Goal: Transaction & Acquisition: Purchase product/service

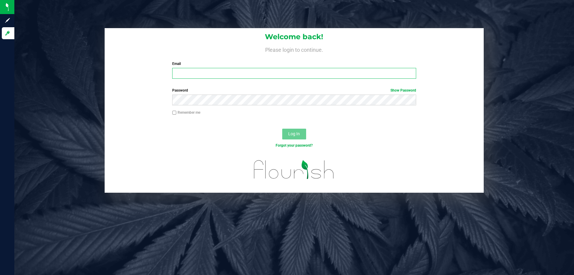
click at [197, 74] on input "Email" at bounding box center [293, 73] width 243 height 11
type input "[EMAIL_ADDRESS][DOMAIN_NAME]"
click at [282, 128] on button "Log In" at bounding box center [294, 133] width 24 height 11
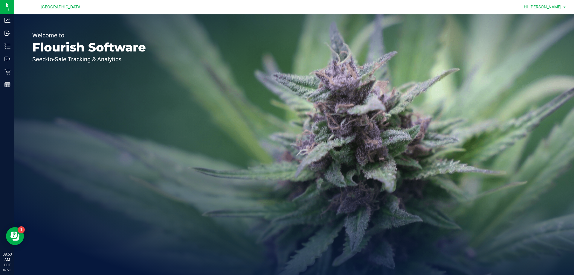
click at [554, 9] on span "Hi, [PERSON_NAME]!" at bounding box center [542, 6] width 39 height 5
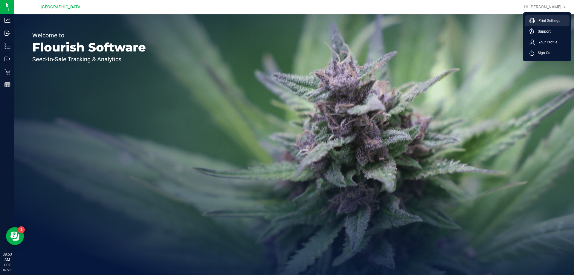
click at [533, 18] on li "Print Settings" at bounding box center [546, 20] width 45 height 11
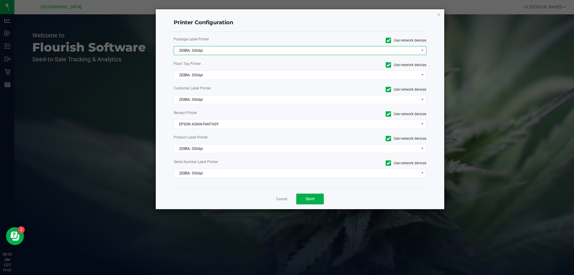
click at [200, 51] on span "ZEBRA- 300dpi" at bounding box center [296, 50] width 245 height 8
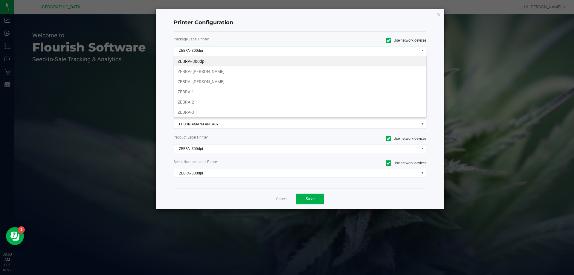
scroll to position [9, 252]
click at [196, 74] on li "ZEBRA- [PERSON_NAME]" at bounding box center [300, 71] width 252 height 10
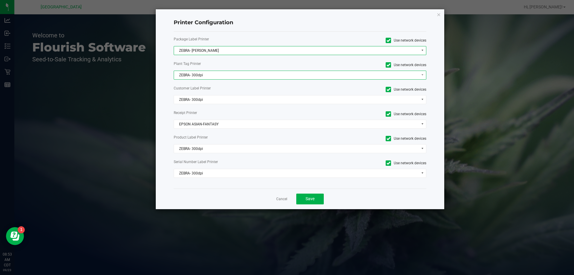
click at [197, 78] on span "ZEBRA- 300dpi" at bounding box center [296, 75] width 245 height 8
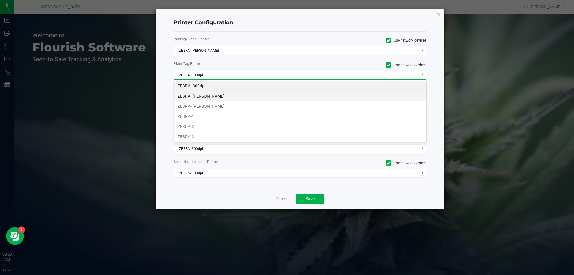
click at [203, 92] on li "ZEBRA- [PERSON_NAME]" at bounding box center [300, 96] width 252 height 10
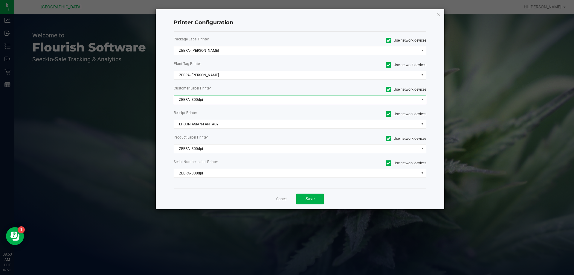
click at [205, 98] on span "ZEBRA- 300dpi" at bounding box center [296, 99] width 245 height 8
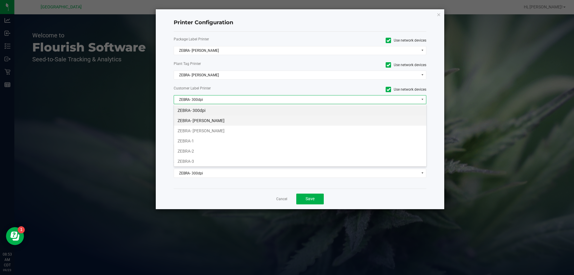
click at [205, 120] on li "ZEBRA- [PERSON_NAME]" at bounding box center [300, 120] width 252 height 10
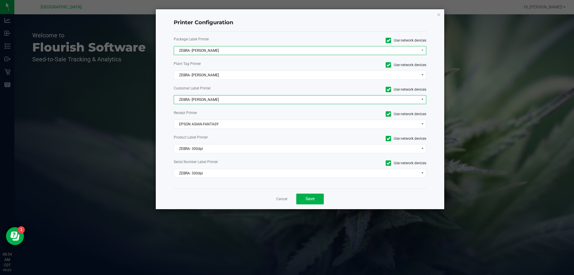
click at [218, 49] on span "ZEBRA- [PERSON_NAME]" at bounding box center [296, 50] width 245 height 8
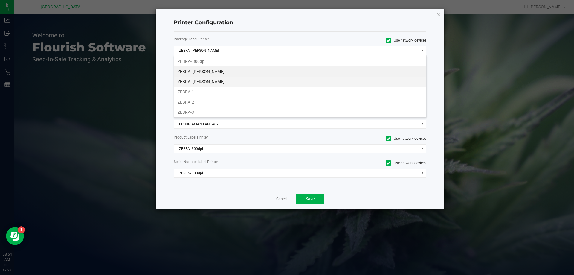
click at [218, 79] on li "ZEBRA- [PERSON_NAME]" at bounding box center [300, 81] width 252 height 10
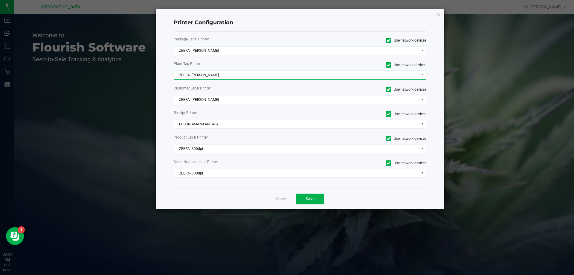
click at [220, 73] on span "ZEBRA- [PERSON_NAME]" at bounding box center [296, 75] width 245 height 8
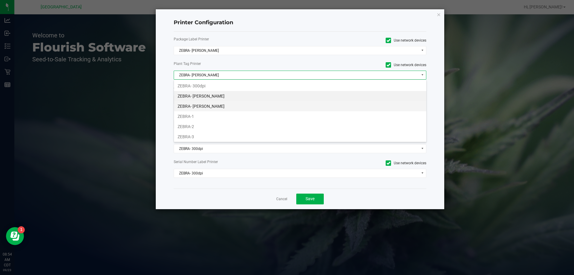
click at [231, 106] on li "ZEBRA- [PERSON_NAME]" at bounding box center [300, 106] width 252 height 10
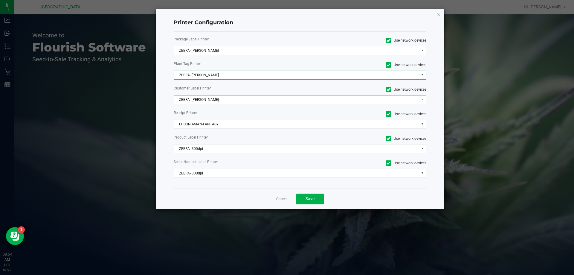
click at [220, 99] on span "ZEBRA- [PERSON_NAME]" at bounding box center [296, 99] width 245 height 8
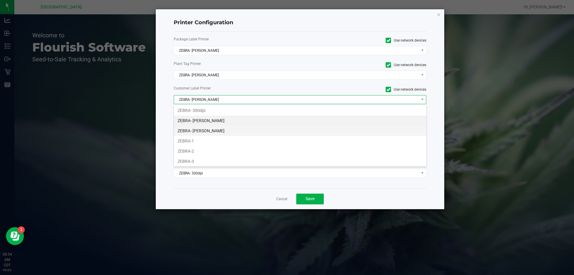
click at [224, 130] on li "ZEBRA- [PERSON_NAME]" at bounding box center [300, 130] width 252 height 10
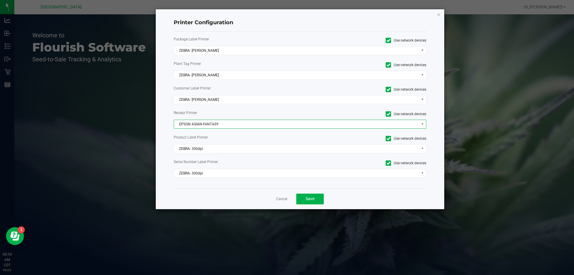
click at [215, 125] on span "EPSON ASIAN-FANTASY" at bounding box center [296, 124] width 245 height 8
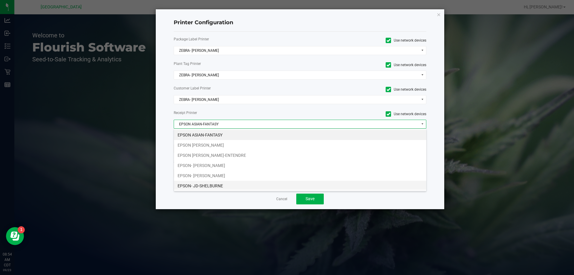
click at [211, 183] on li "EPSON- JD-SHELBURNE" at bounding box center [300, 185] width 252 height 10
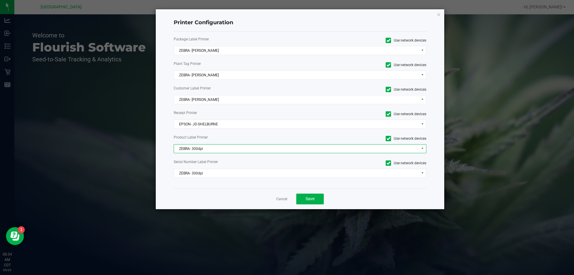
click at [211, 146] on span "ZEBRA- 300dpi" at bounding box center [296, 148] width 245 height 8
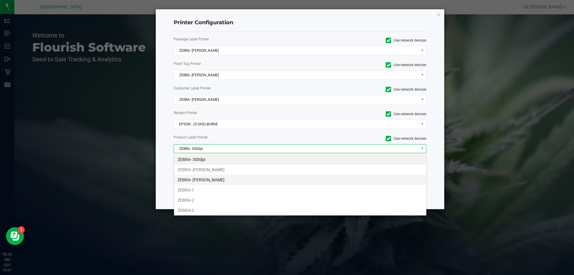
click at [206, 178] on li "ZEBRA- [PERSON_NAME]" at bounding box center [300, 179] width 252 height 10
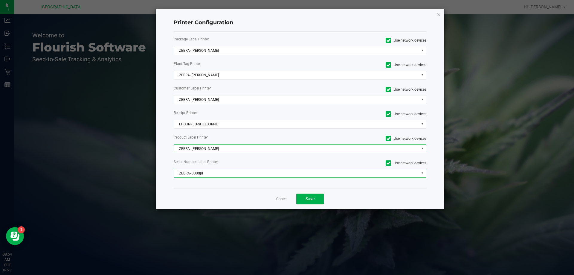
click at [207, 171] on span "ZEBRA- 300dpi" at bounding box center [296, 173] width 245 height 8
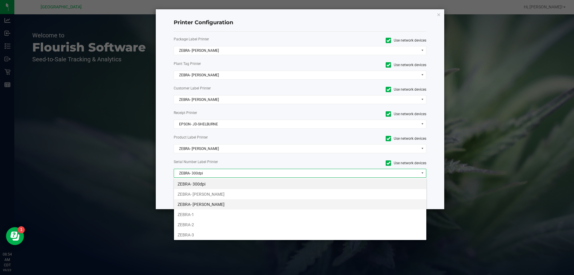
click at [203, 207] on li "ZEBRA- [PERSON_NAME]" at bounding box center [300, 204] width 252 height 10
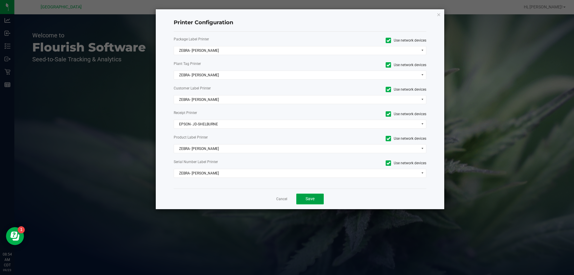
click at [313, 202] on button "Save" at bounding box center [309, 198] width 27 height 11
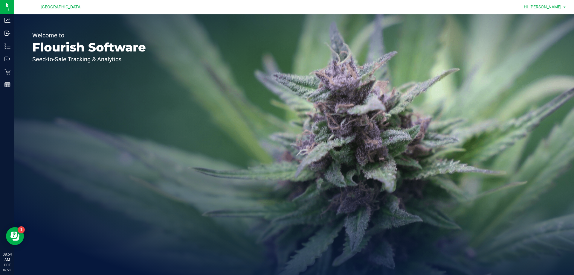
click at [547, 6] on span "Hi, [PERSON_NAME]!" at bounding box center [542, 6] width 39 height 5
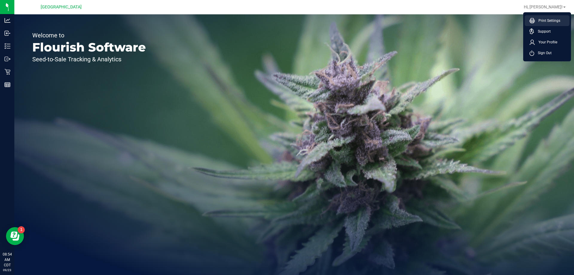
click at [558, 21] on span "Print Settings" at bounding box center [546, 21] width 25 height 6
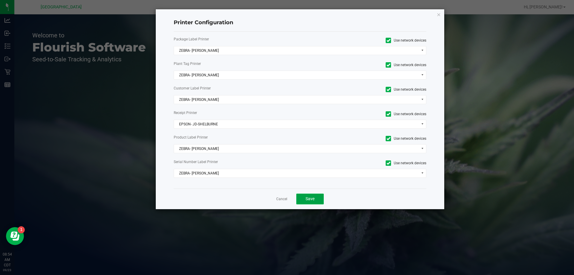
click at [310, 196] on span "Save" at bounding box center [309, 198] width 9 height 5
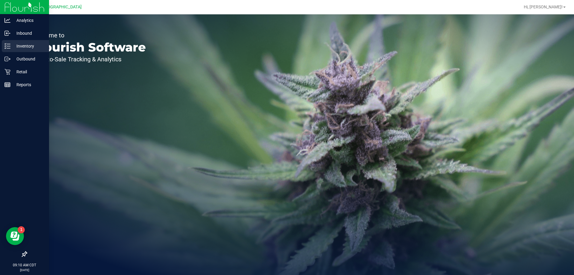
click at [35, 47] on p "Inventory" at bounding box center [28, 45] width 36 height 7
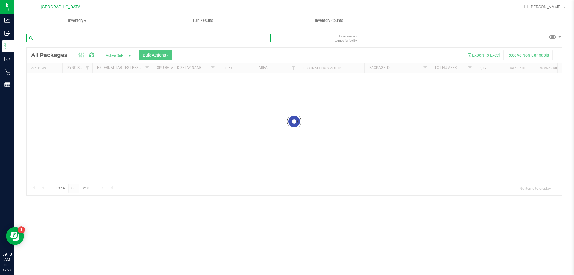
click at [106, 38] on input "text" at bounding box center [148, 37] width 244 height 9
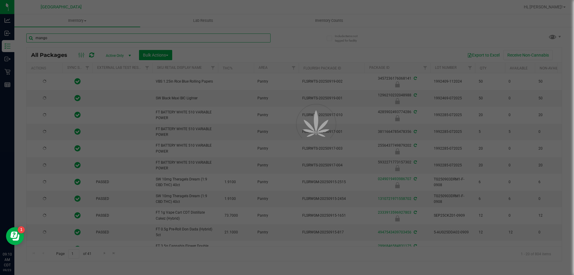
type input "mango"
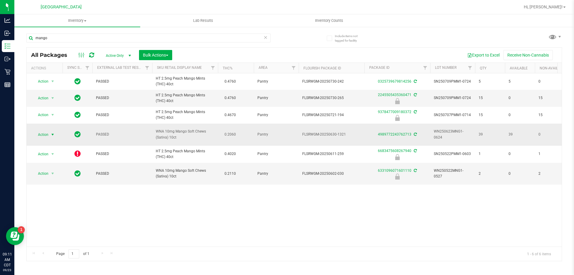
click at [47, 133] on span "Action" at bounding box center [41, 134] width 16 height 8
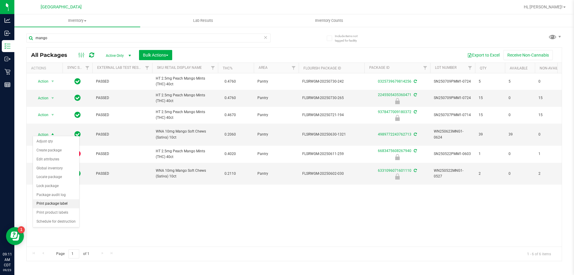
click at [68, 202] on li "Print package label" at bounding box center [56, 203] width 46 height 9
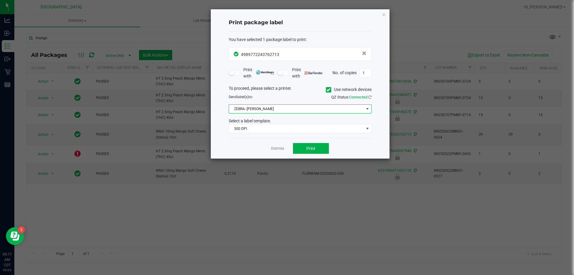
click at [273, 108] on span "ZEBRA- [PERSON_NAME]" at bounding box center [296, 109] width 135 height 8
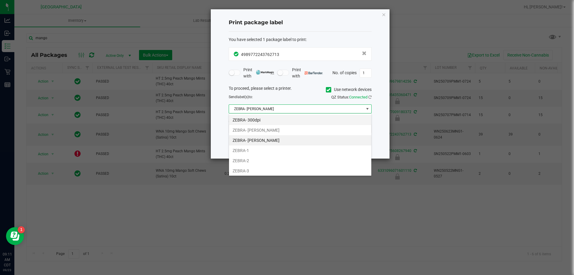
scroll to position [9, 143]
click at [254, 128] on li "ZEBRA- [PERSON_NAME]" at bounding box center [300, 130] width 142 height 10
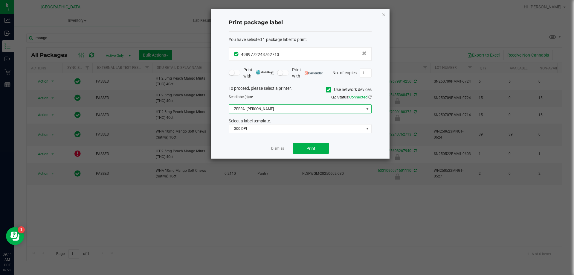
click at [258, 112] on span "ZEBRA- [PERSON_NAME]" at bounding box center [296, 109] width 135 height 8
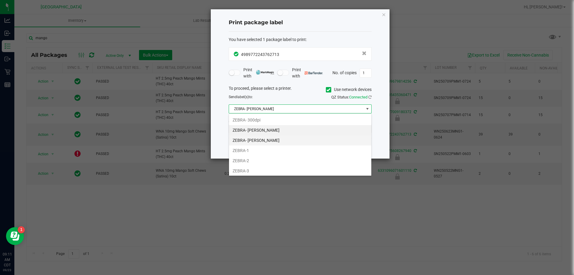
click at [269, 140] on li "ZEBRA- [PERSON_NAME]" at bounding box center [300, 140] width 142 height 10
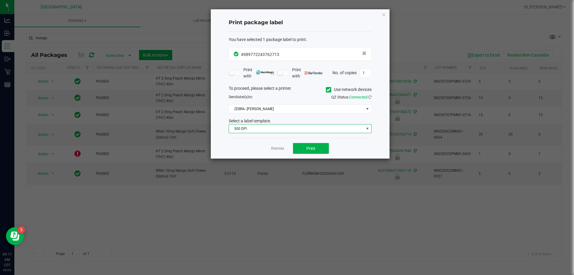
click at [261, 128] on span "300 DPI" at bounding box center [296, 128] width 135 height 8
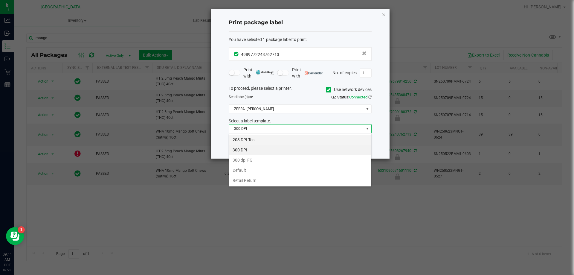
click at [252, 139] on li "203 DPI Test" at bounding box center [300, 139] width 142 height 10
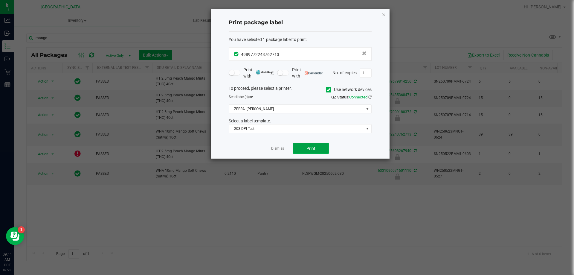
click at [324, 152] on button "Print" at bounding box center [311, 148] width 36 height 11
click at [384, 16] on icon "button" at bounding box center [383, 14] width 4 height 7
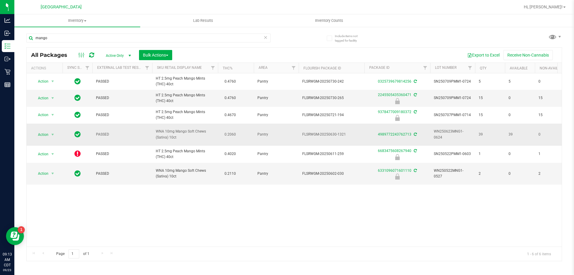
drag, startPoint x: 176, startPoint y: 136, endPoint x: 155, endPoint y: 128, distance: 22.5
click at [155, 128] on td "WNA 10mg Mango Soft Chews (Sativa) 10ct" at bounding box center [185, 134] width 66 height 22
copy span "WNA 10mg Mango Soft Chews (Sativa) 10ct"
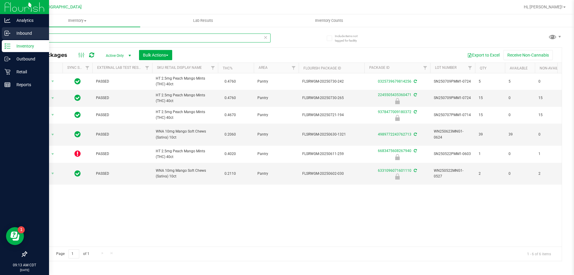
drag, startPoint x: 65, startPoint y: 39, endPoint x: 0, endPoint y: 38, distance: 64.8
click at [0, 38] on div "Analytics Inbound Inventory Outbound Retail Reports 09:13 AM CDT [DATE] 09/23 […" at bounding box center [287, 137] width 574 height 275
paste input "WNA 10mg Mango Soft Chews (Sativa) 10ct"
type input "WNA 10mg Mango Soft Chews (Sativa) 10ct"
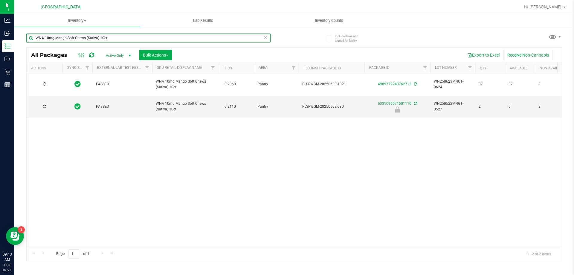
type input "[DATE]"
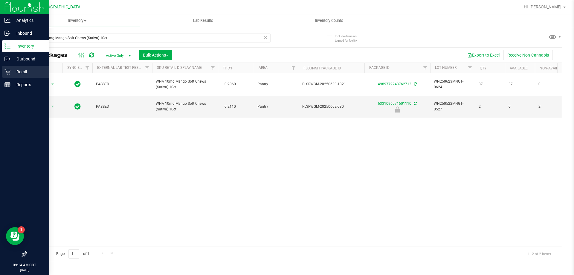
click at [27, 73] on p "Retail" at bounding box center [28, 71] width 36 height 7
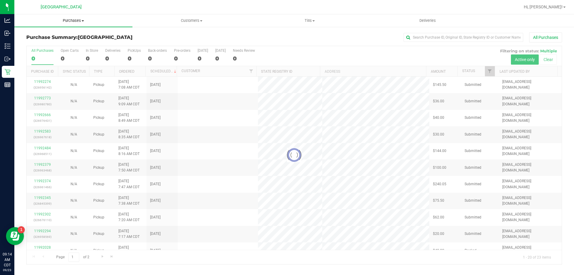
click at [72, 22] on span "Purchases" at bounding box center [73, 20] width 118 height 5
click at [42, 44] on span "Fulfillment" at bounding box center [32, 43] width 37 height 5
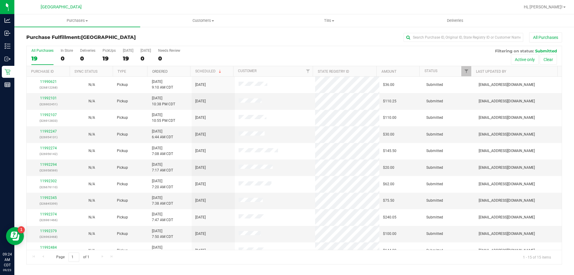
click at [160, 70] on link "Ordered" at bounding box center [160, 71] width 16 height 4
click at [43, 99] on link "11992107" at bounding box center [48, 98] width 17 height 4
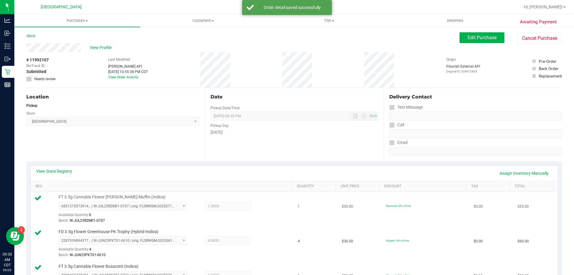
scroll to position [149, 0]
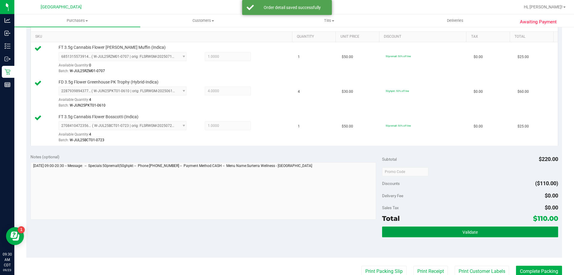
click at [462, 231] on span "Validate" at bounding box center [469, 231] width 15 height 5
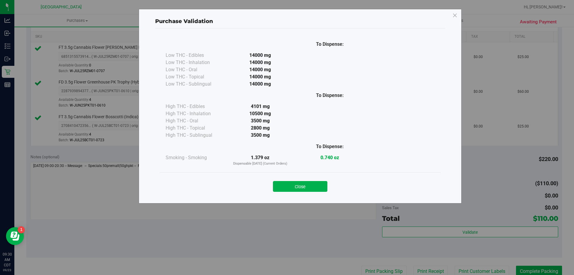
click at [312, 188] on button "Close" at bounding box center [300, 186] width 54 height 11
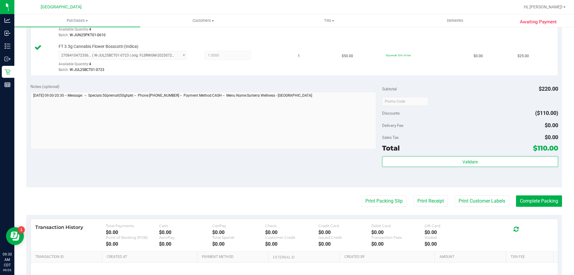
scroll to position [283, 0]
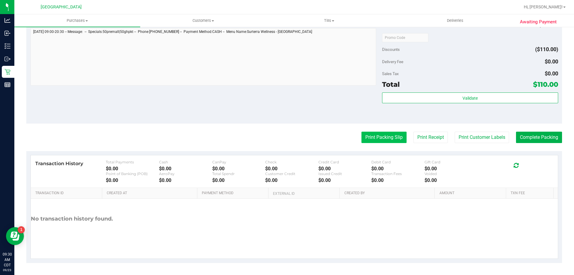
click at [380, 141] on button "Print Packing Slip" at bounding box center [383, 136] width 45 height 11
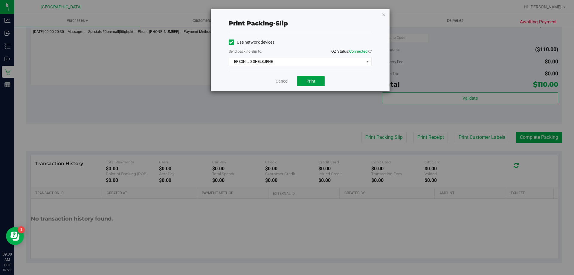
click at [309, 79] on span "Print" at bounding box center [310, 81] width 9 height 5
click at [382, 14] on icon "button" at bounding box center [383, 14] width 4 height 7
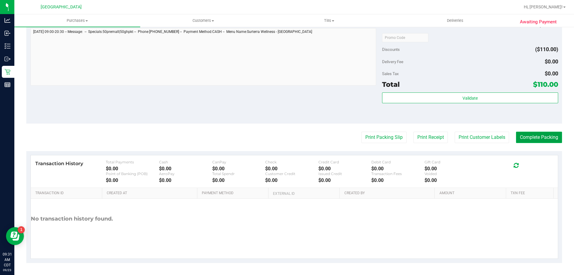
click at [534, 140] on button "Complete Packing" at bounding box center [539, 136] width 46 height 11
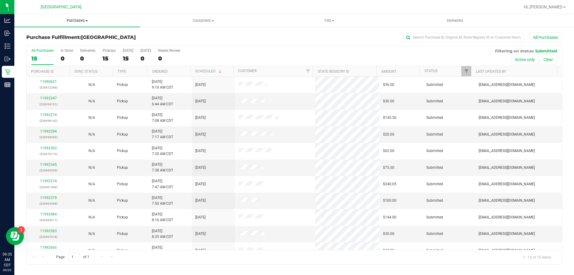
click at [80, 22] on span "Purchases" at bounding box center [77, 20] width 126 height 5
click at [41, 44] on span "Fulfillment" at bounding box center [32, 43] width 37 height 5
click at [157, 71] on link "Ordered" at bounding box center [160, 71] width 16 height 4
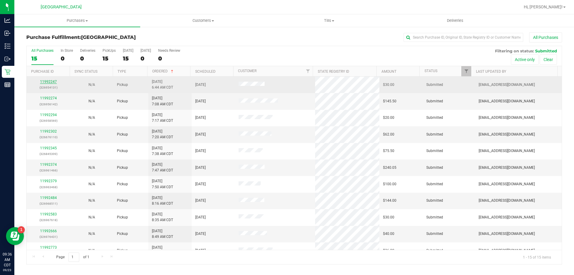
click at [55, 80] on link "11992247" at bounding box center [48, 81] width 17 height 4
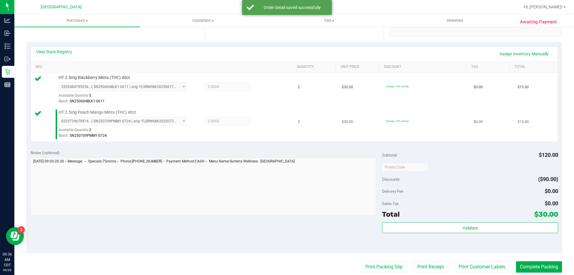
scroll to position [239, 0]
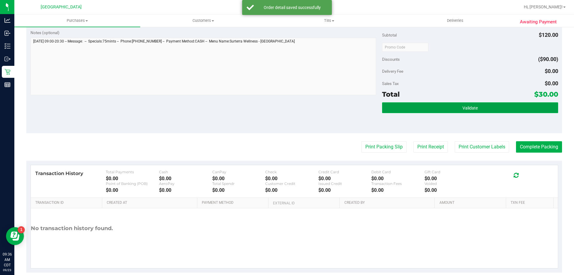
click at [438, 109] on button "Validate" at bounding box center [470, 107] width 176 height 11
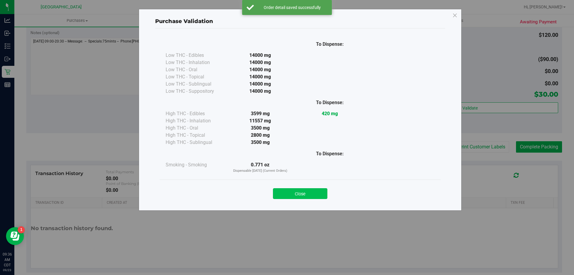
click at [300, 194] on button "Close" at bounding box center [300, 193] width 54 height 11
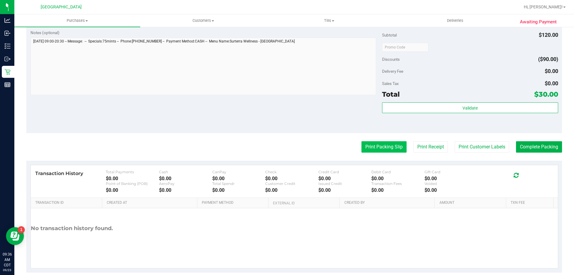
click at [367, 144] on button "Print Packing Slip" at bounding box center [383, 146] width 45 height 11
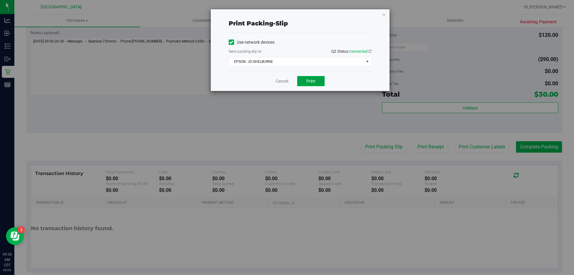
click at [309, 80] on span "Print" at bounding box center [310, 81] width 9 height 5
click at [384, 17] on icon "button" at bounding box center [383, 14] width 4 height 7
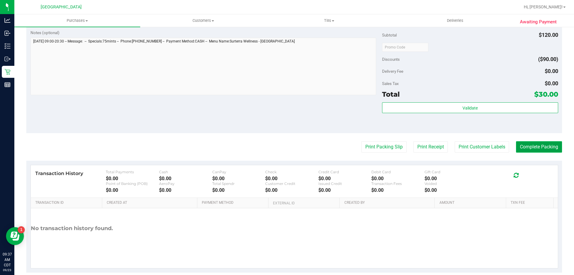
click at [519, 142] on button "Complete Packing" at bounding box center [539, 146] width 46 height 11
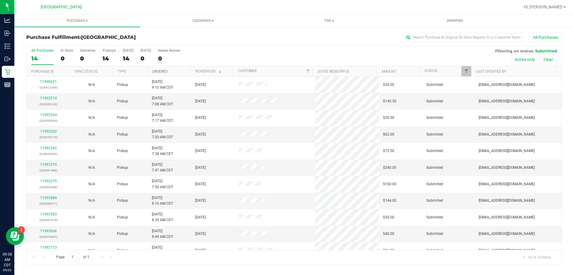
click at [159, 70] on link "Ordered" at bounding box center [160, 71] width 16 height 4
click at [44, 96] on link "11992302" at bounding box center [48, 98] width 17 height 4
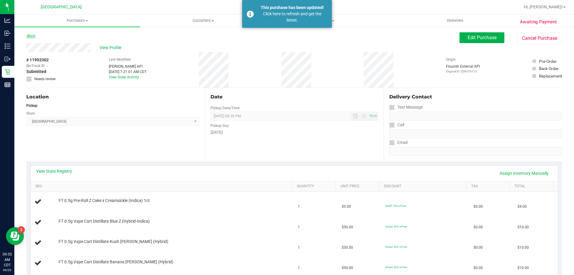
click at [30, 36] on link "Back" at bounding box center [30, 36] width 9 height 4
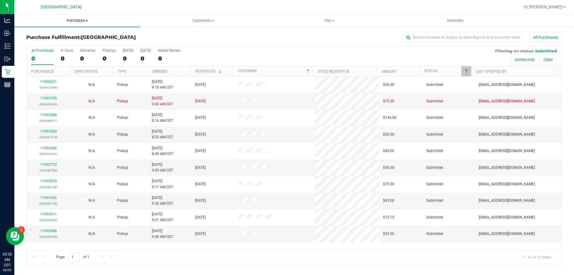
click at [83, 20] on span "Purchases" at bounding box center [77, 20] width 126 height 5
click at [43, 44] on span "Fulfillment" at bounding box center [32, 43] width 37 height 5
click at [156, 68] on th "Ordered" at bounding box center [168, 71] width 43 height 10
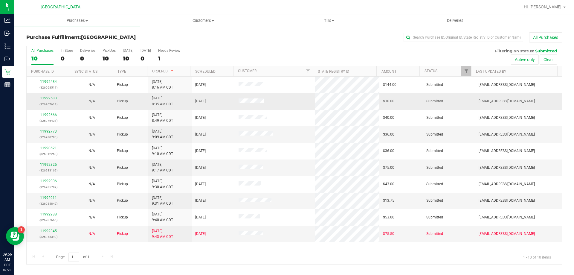
click at [45, 95] on td "11992583 (326967618)" at bounding box center [48, 101] width 43 height 16
click at [47, 97] on link "11992583" at bounding box center [48, 98] width 17 height 4
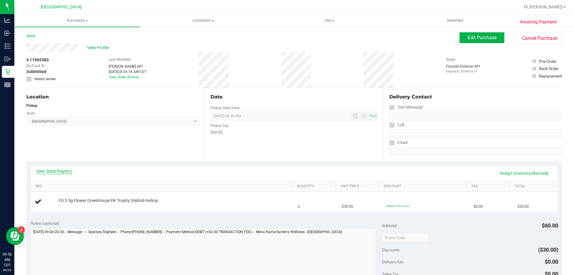
click at [71, 172] on link "View State Registry" at bounding box center [54, 171] width 36 height 6
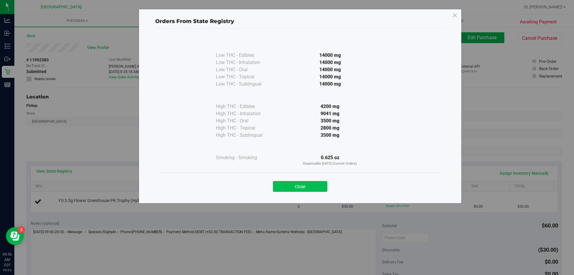
click at [304, 188] on button "Close" at bounding box center [300, 186] width 54 height 11
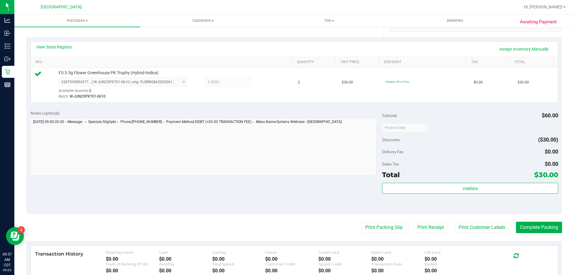
scroll to position [179, 0]
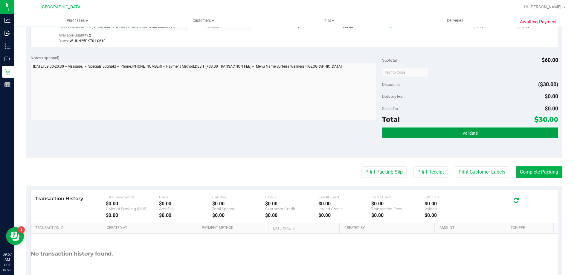
click at [472, 128] on button "Validate" at bounding box center [470, 132] width 176 height 11
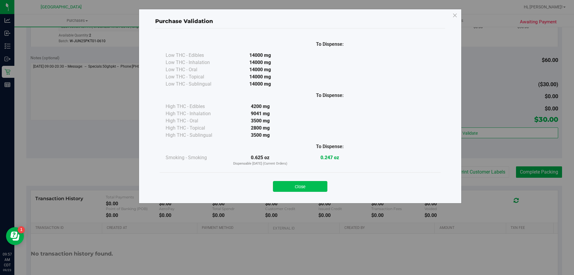
click at [304, 184] on button "Close" at bounding box center [300, 186] width 54 height 11
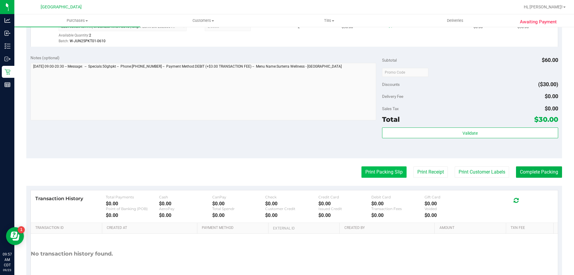
click at [388, 173] on button "Print Packing Slip" at bounding box center [383, 171] width 45 height 11
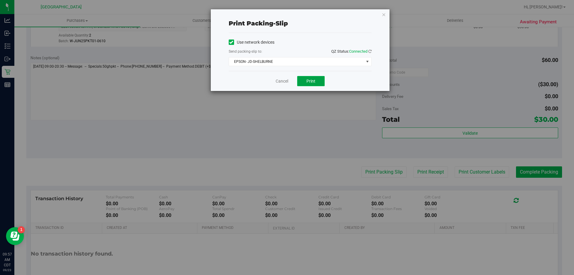
click at [304, 82] on button "Print" at bounding box center [310, 81] width 27 height 10
click at [382, 14] on icon "button" at bounding box center [383, 14] width 4 height 7
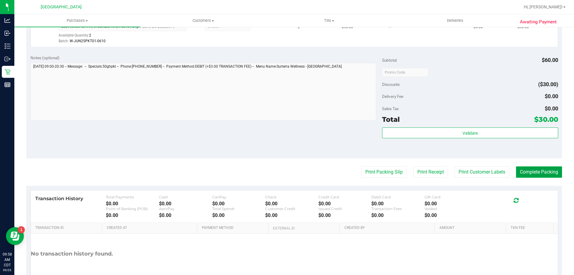
click at [542, 174] on button "Complete Packing" at bounding box center [539, 171] width 46 height 11
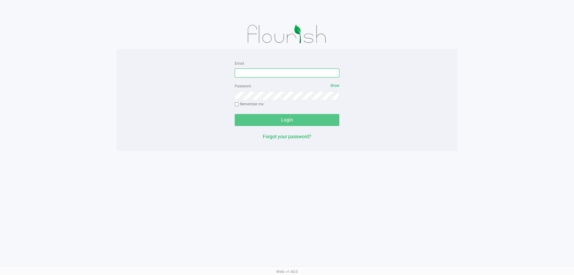
click at [251, 70] on input "Email" at bounding box center [286, 72] width 105 height 9
type input "[EMAIL_ADDRESS][DOMAIN_NAME]"
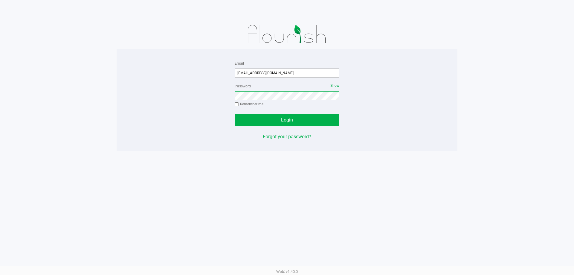
click at [234, 114] on button "Login" at bounding box center [286, 120] width 105 height 12
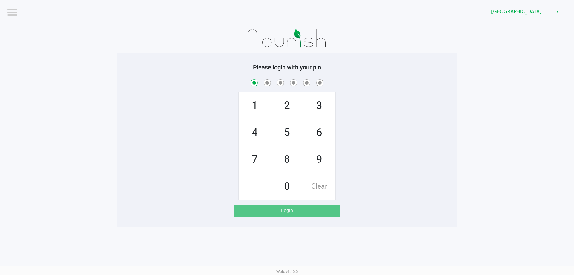
checkbox input "true"
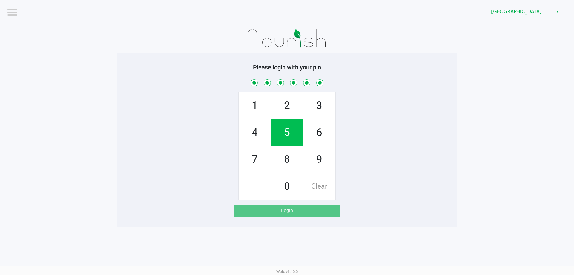
checkbox input "true"
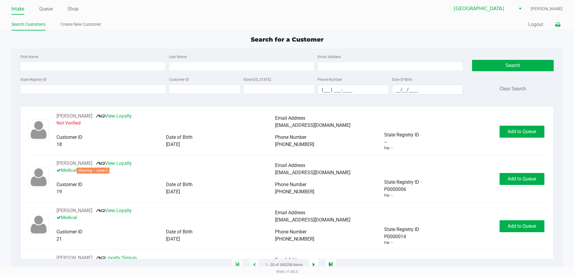
click at [558, 25] on icon at bounding box center [557, 25] width 5 height 4
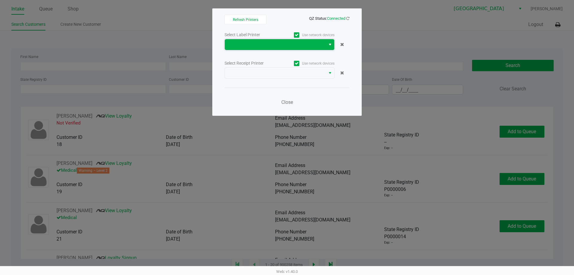
click at [285, 47] on span at bounding box center [274, 44] width 93 height 7
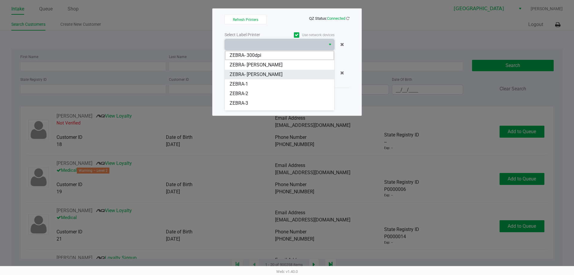
click at [267, 75] on span "ZEBRA- [PERSON_NAME]" at bounding box center [255, 74] width 53 height 7
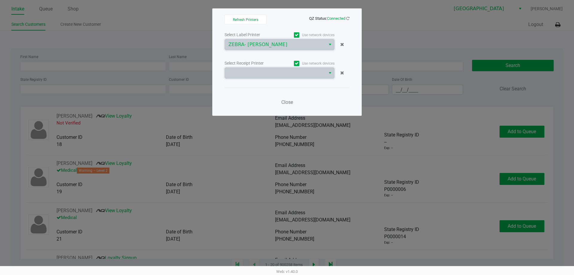
click at [267, 75] on span at bounding box center [274, 72] width 93 height 7
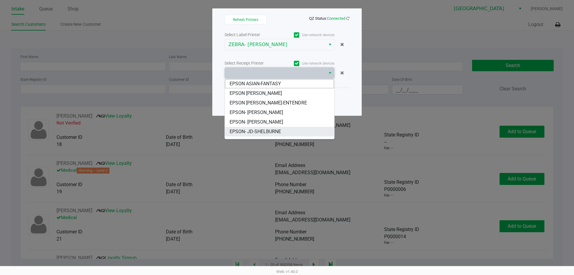
click at [265, 130] on span "EPSON- JD-SHELBURNE" at bounding box center [254, 131] width 51 height 7
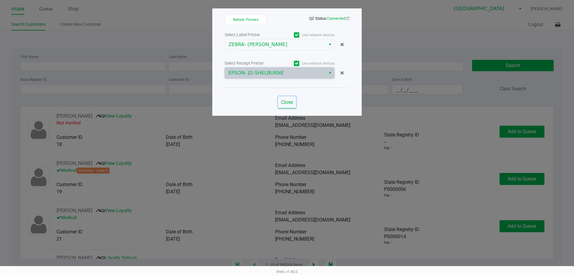
click at [283, 106] on button "Close" at bounding box center [287, 102] width 18 height 12
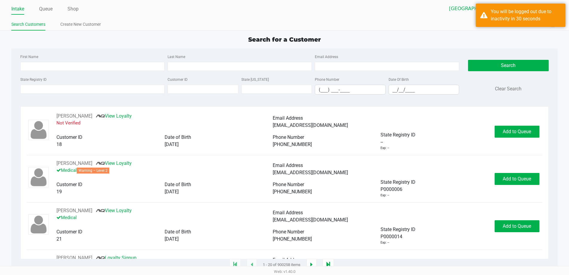
click at [49, 84] on div "State Registry ID" at bounding box center [92, 85] width 147 height 19
click at [47, 90] on input "State Registry ID" at bounding box center [92, 89] width 144 height 9
type input "p7"
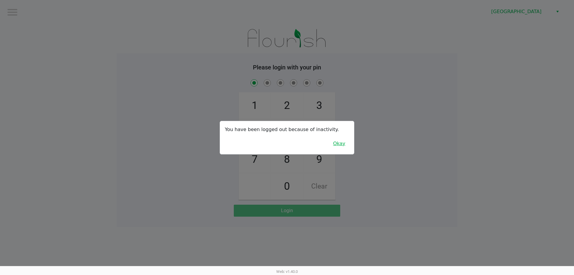
click at [343, 143] on button "Okay" at bounding box center [339, 143] width 20 height 11
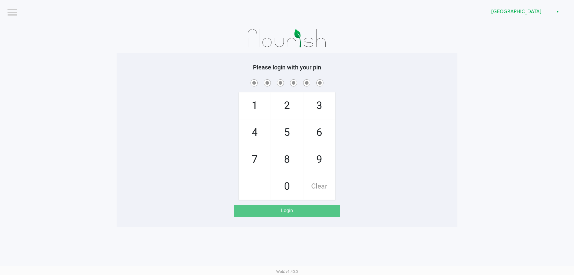
click at [312, 190] on span "Clear" at bounding box center [319, 186] width 32 height 26
drag, startPoint x: 286, startPoint y: 134, endPoint x: 312, endPoint y: 122, distance: 28.4
click at [289, 134] on span "5" at bounding box center [287, 132] width 32 height 26
checkbox input "true"
click at [320, 107] on span "3" at bounding box center [319, 105] width 32 height 26
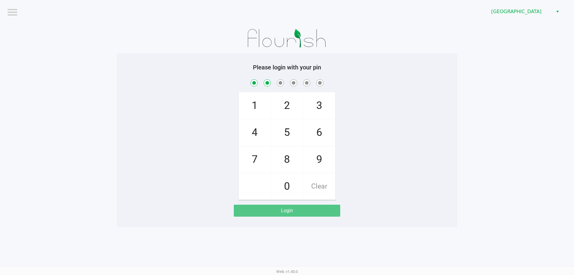
checkbox input "true"
drag, startPoint x: 291, startPoint y: 163, endPoint x: 289, endPoint y: 145, distance: 18.6
click at [290, 163] on span "8" at bounding box center [287, 159] width 32 height 26
checkbox input "true"
drag, startPoint x: 291, startPoint y: 131, endPoint x: 317, endPoint y: 105, distance: 37.0
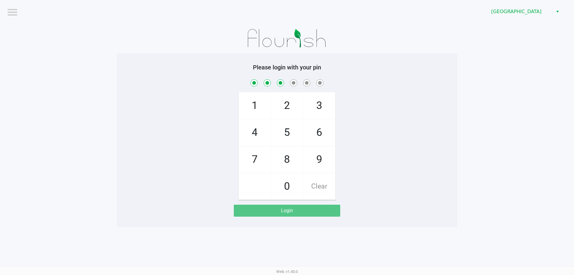
click at [291, 130] on span "5" at bounding box center [287, 132] width 32 height 26
checkbox input "true"
click at [317, 104] on span "3" at bounding box center [319, 105] width 32 height 26
checkbox input "true"
click at [288, 104] on span "2" at bounding box center [287, 105] width 32 height 26
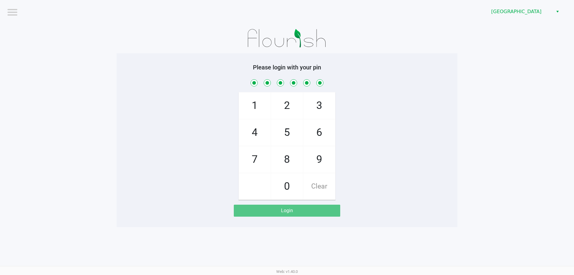
checkbox input "true"
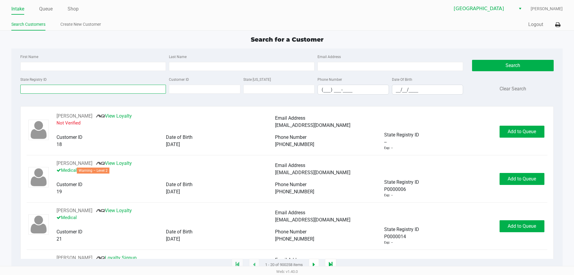
click at [91, 87] on input "State Registry ID" at bounding box center [92, 89] width 145 height 9
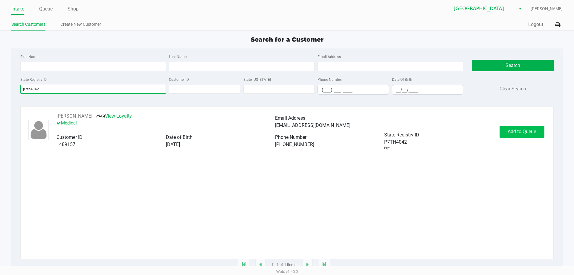
type input "p7th4042"
click at [518, 137] on button "Add to Queue" at bounding box center [521, 131] width 45 height 12
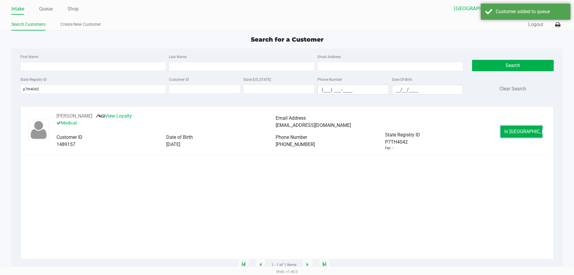
click at [517, 135] on button "In Queue" at bounding box center [521, 131] width 42 height 12
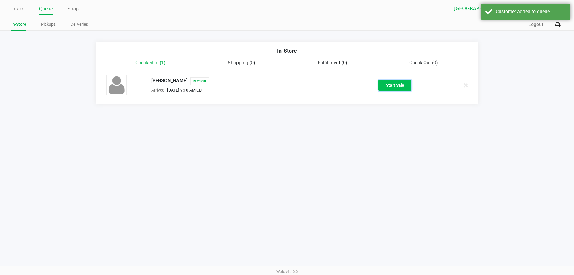
click at [400, 86] on button "Start Sale" at bounding box center [394, 85] width 33 height 10
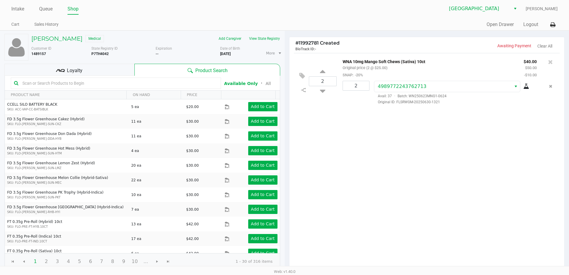
click at [97, 72] on div "Loyalty" at bounding box center [69, 70] width 130 height 12
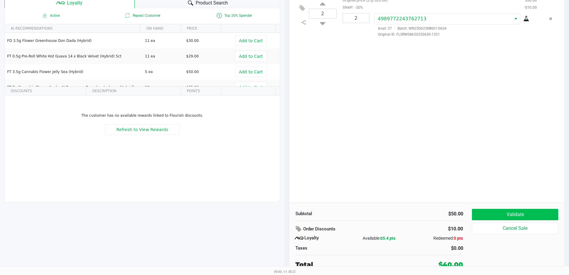
scroll to position [68, 0]
click at [512, 214] on button "Validate" at bounding box center [515, 213] width 86 height 11
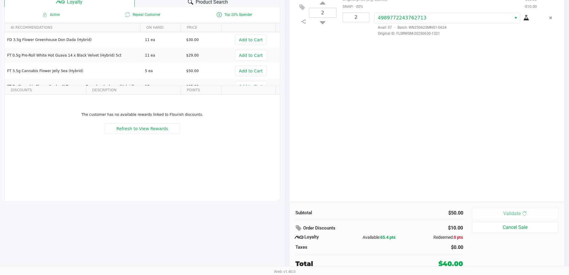
scroll to position [0, 0]
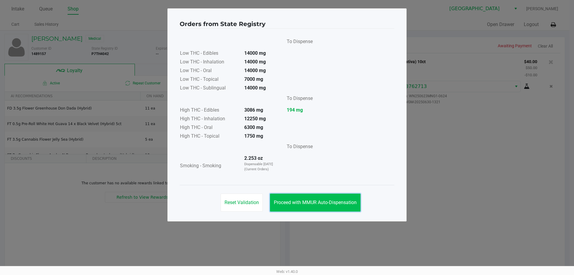
click at [303, 202] on span "Proceed with MMUR Auto-Dispensation" at bounding box center [315, 202] width 83 height 6
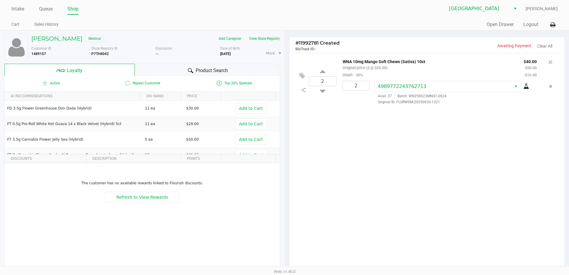
scroll to position [68, 0]
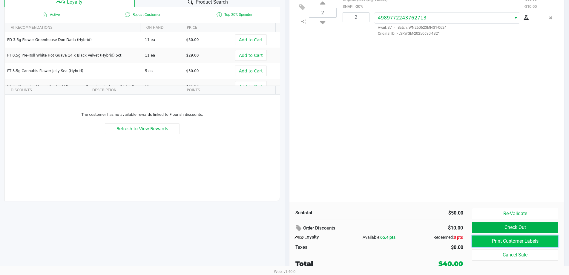
click at [511, 240] on button "Print Customer Labels" at bounding box center [515, 240] width 86 height 11
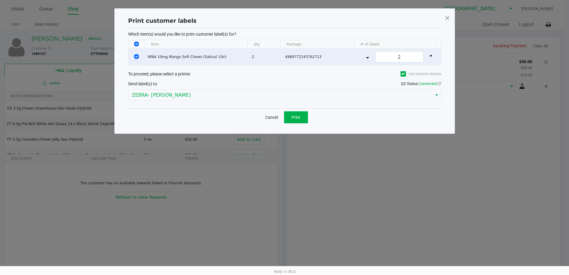
scroll to position [0, 0]
click at [296, 116] on span "Print" at bounding box center [298, 117] width 9 height 5
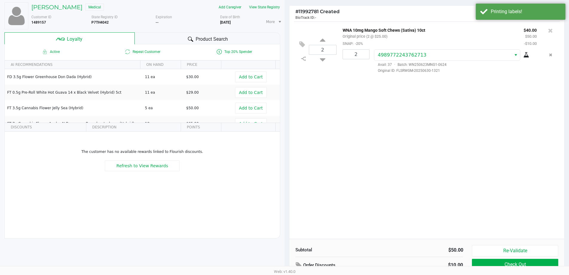
scroll to position [68, 0]
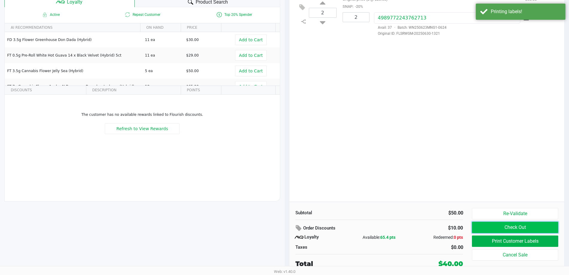
click at [511, 228] on button "Check Out" at bounding box center [515, 226] width 86 height 11
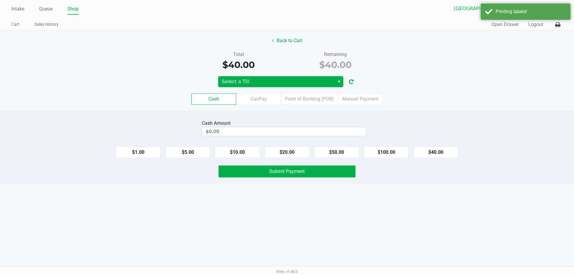
click at [231, 84] on span "Select a Till" at bounding box center [276, 81] width 109 height 7
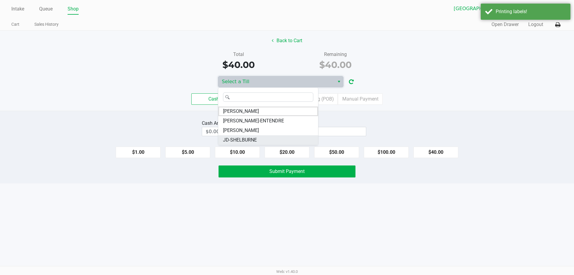
click at [243, 137] on span "JD-SHELBURNE" at bounding box center [240, 139] width 34 height 7
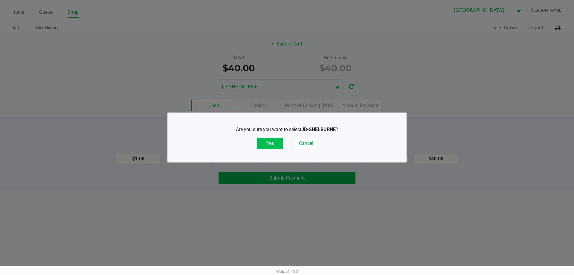
click at [269, 140] on button "Yes" at bounding box center [270, 142] width 26 height 11
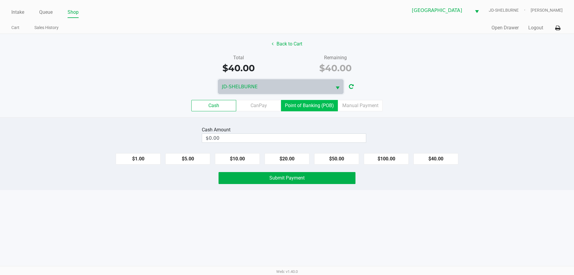
click at [294, 105] on label "Point of Banking (POB)" at bounding box center [309, 105] width 57 height 11
click at [0, 0] on 7 "Point of Banking (POB)" at bounding box center [0, 0] width 0 height 0
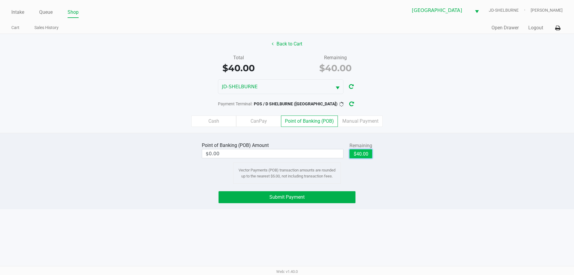
click at [363, 156] on button "$40.00" at bounding box center [360, 153] width 23 height 9
type input "$40.00"
click at [310, 194] on button "Submit Payment" at bounding box center [286, 197] width 137 height 12
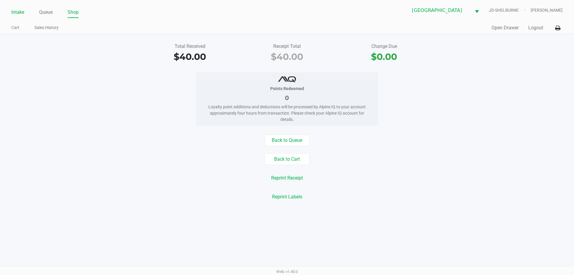
click at [14, 12] on link "Intake" at bounding box center [17, 12] width 13 height 8
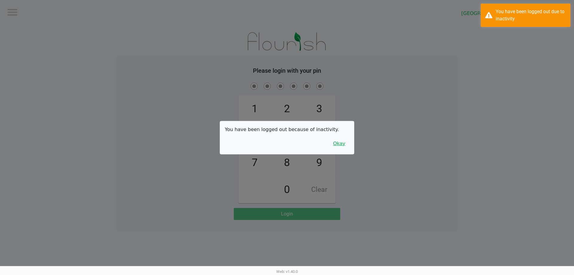
click at [344, 144] on button "Okay" at bounding box center [339, 143] width 20 height 11
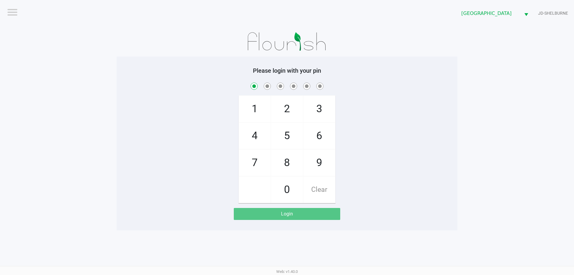
checkbox input "true"
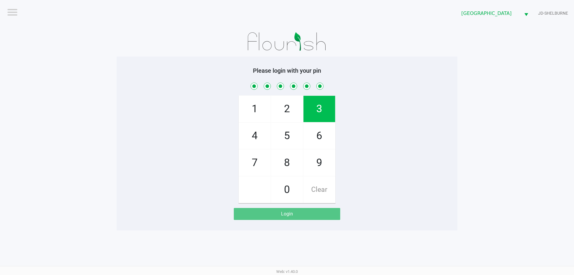
checkbox input "true"
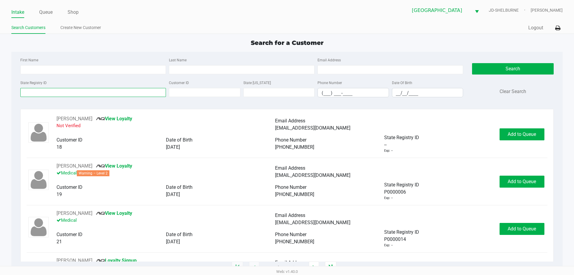
click at [36, 96] on input "State Registry ID" at bounding box center [92, 92] width 145 height 9
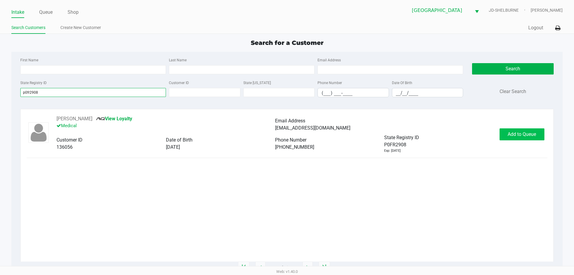
type input "p0fr2908"
click at [508, 133] on span "Add to Queue" at bounding box center [521, 134] width 28 height 6
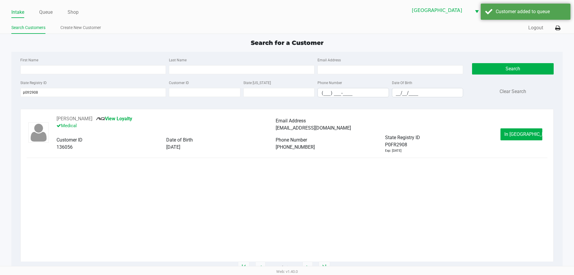
click at [508, 133] on button "In Queue" at bounding box center [521, 134] width 42 height 12
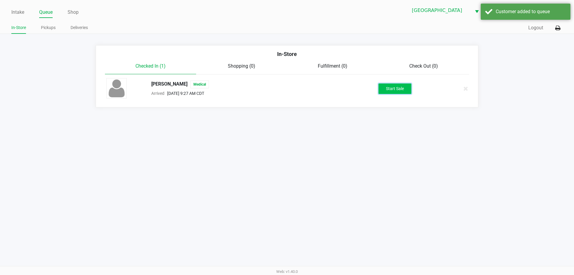
click at [386, 88] on button "Start Sale" at bounding box center [394, 88] width 33 height 10
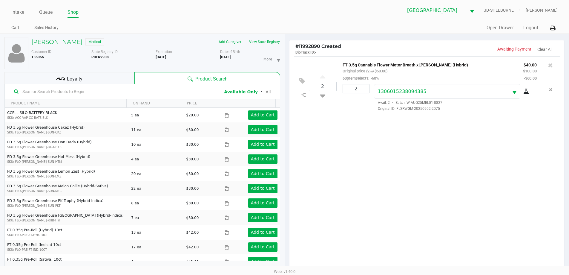
click at [95, 76] on div "Loyalty" at bounding box center [69, 78] width 130 height 12
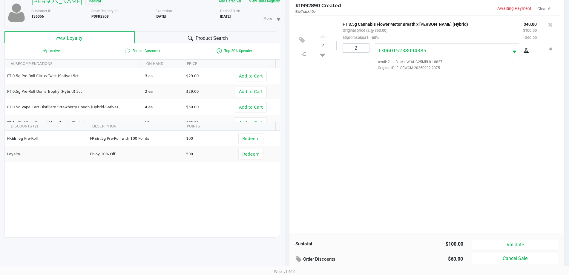
scroll to position [72, 0]
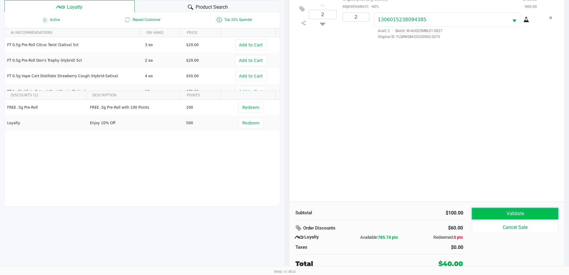
click at [502, 214] on button "Validate" at bounding box center [515, 213] width 86 height 11
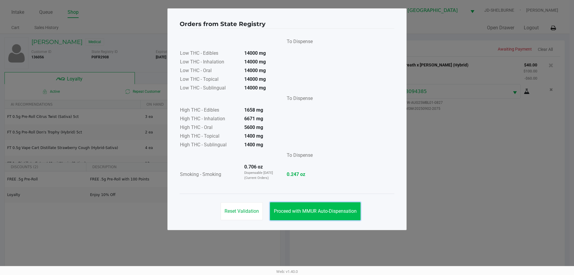
click at [318, 216] on button "Proceed with MMUR Auto-Dispensation" at bounding box center [315, 211] width 91 height 18
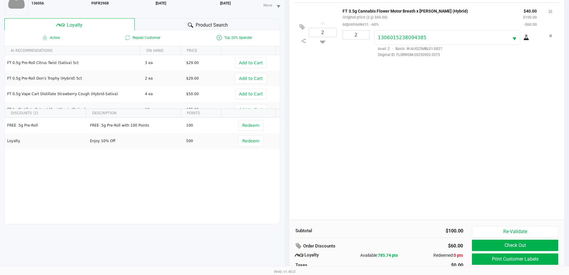
scroll to position [72, 0]
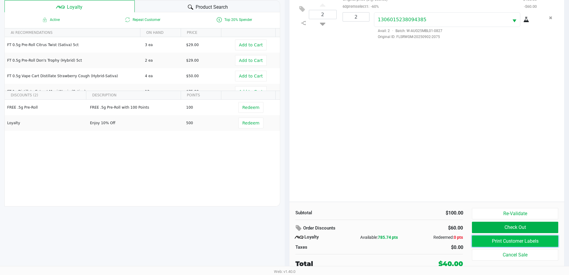
click at [486, 243] on button "Print Customer Labels" at bounding box center [515, 240] width 86 height 11
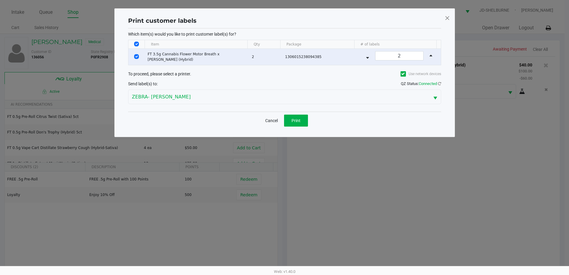
scroll to position [0, 0]
click at [305, 117] on button "Print" at bounding box center [298, 120] width 24 height 12
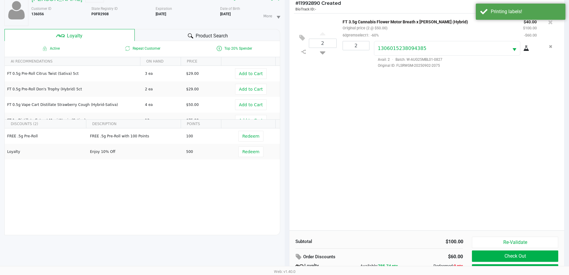
scroll to position [72, 0]
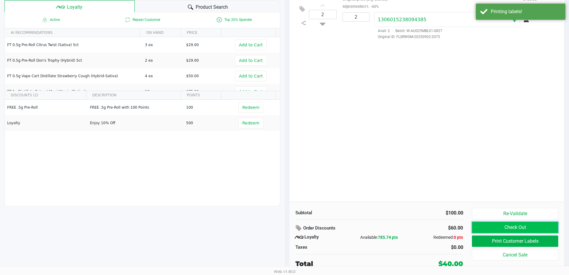
click at [490, 227] on button "Check Out" at bounding box center [515, 226] width 86 height 11
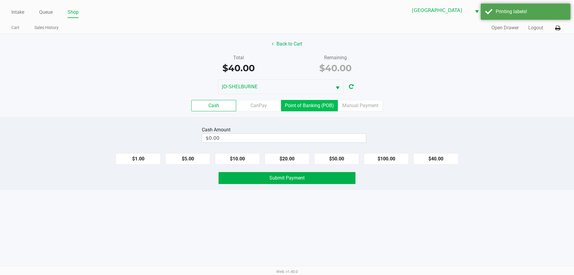
click at [312, 108] on label "Point of Banking (POB)" at bounding box center [309, 105] width 57 height 11
click at [0, 0] on 7 "Point of Banking (POB)" at bounding box center [0, 0] width 0 height 0
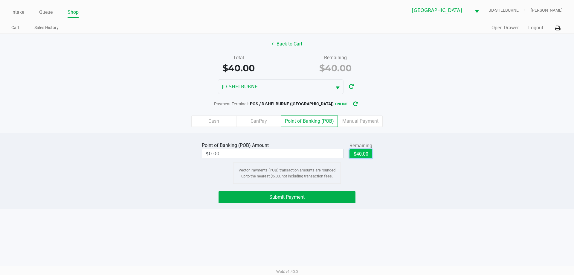
click at [355, 153] on button "$40.00" at bounding box center [360, 153] width 23 height 9
type input "$40.00"
click at [298, 197] on span "Submit Payment" at bounding box center [286, 197] width 35 height 6
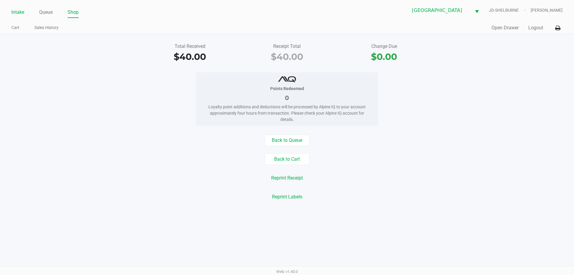
click at [20, 13] on link "Intake" at bounding box center [17, 12] width 13 height 8
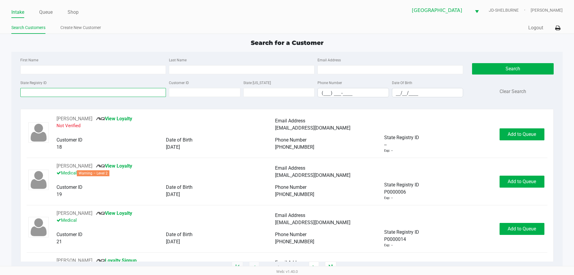
click at [48, 95] on input "State Registry ID" at bounding box center [92, 92] width 145 height 9
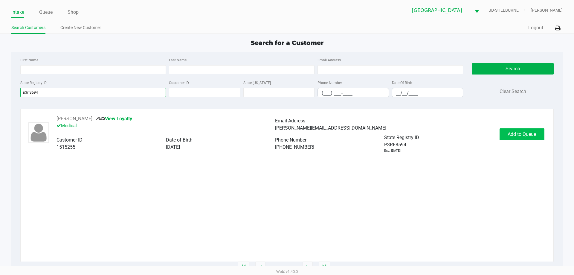
type input "p3rf8594"
click at [511, 129] on button "Add to Queue" at bounding box center [521, 134] width 45 height 12
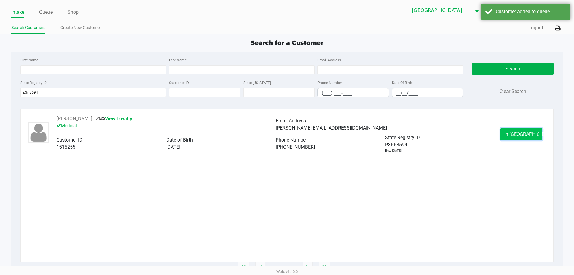
click at [507, 129] on button "In Queue" at bounding box center [521, 134] width 42 height 12
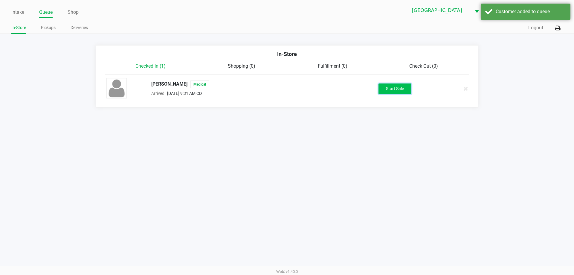
click at [394, 87] on button "Start Sale" at bounding box center [394, 88] width 33 height 10
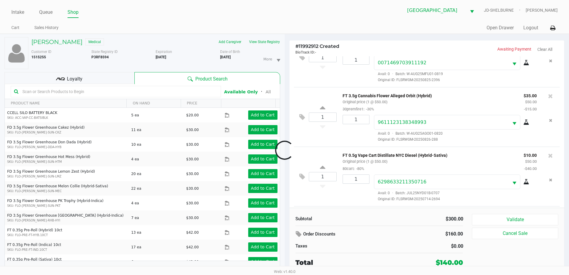
scroll to position [207, 0]
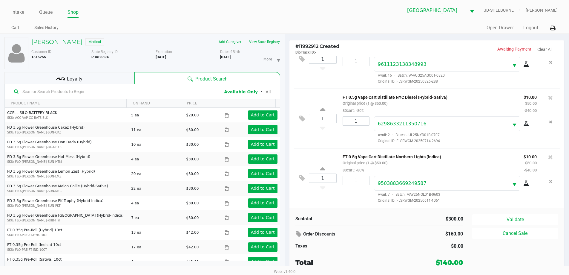
click at [116, 75] on div "Loyalty" at bounding box center [69, 78] width 130 height 12
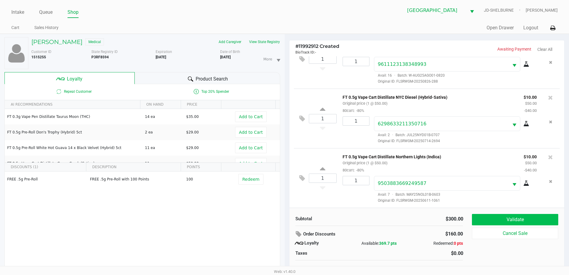
scroll to position [6, 0]
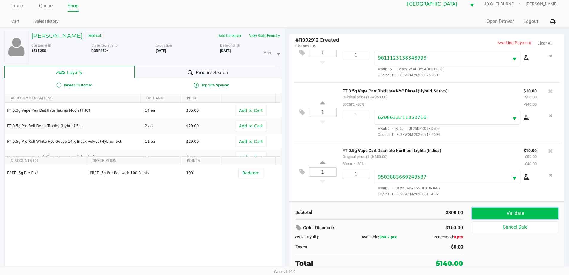
click at [499, 213] on button "Validate" at bounding box center [515, 212] width 86 height 11
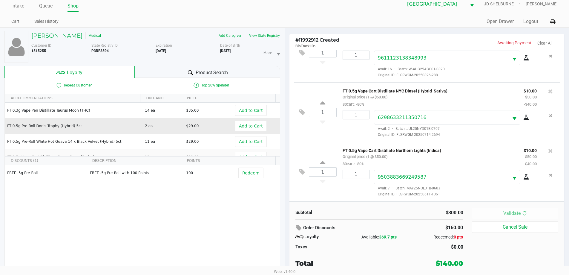
scroll to position [0, 0]
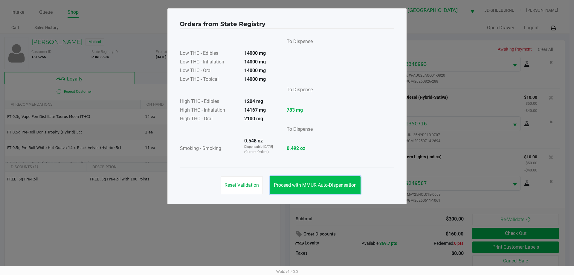
click at [316, 189] on button "Proceed with MMUR Auto-Dispensation" at bounding box center [315, 185] width 91 height 18
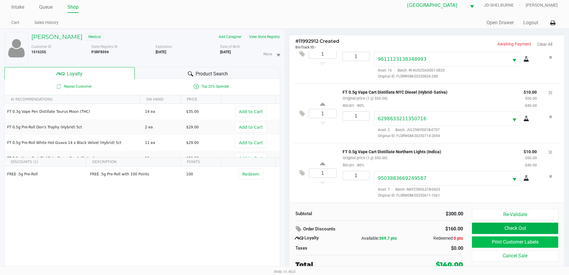
scroll to position [6, 0]
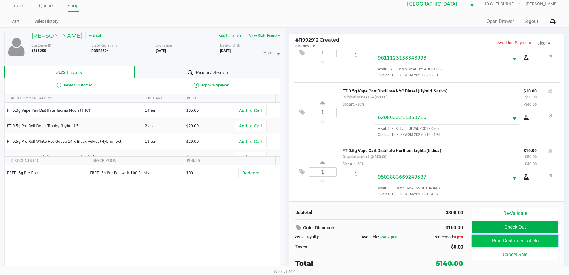
click at [512, 241] on button "Print Customer Labels" at bounding box center [515, 240] width 86 height 11
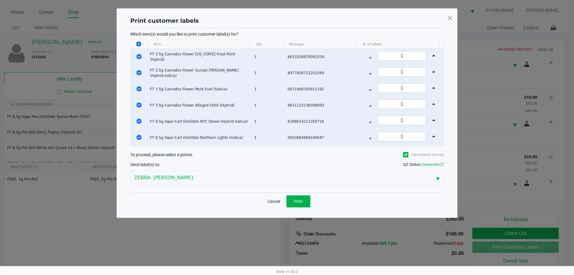
click at [310, 201] on div "Cancel Print" at bounding box center [286, 201] width 313 height 18
click at [292, 201] on button "Print" at bounding box center [298, 201] width 24 height 12
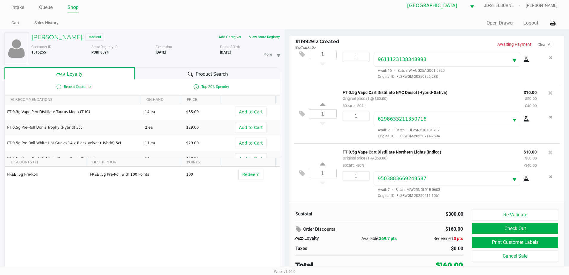
scroll to position [6, 0]
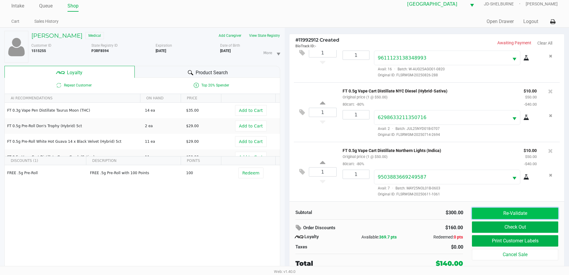
click at [501, 216] on button "Re-Validate" at bounding box center [515, 212] width 86 height 11
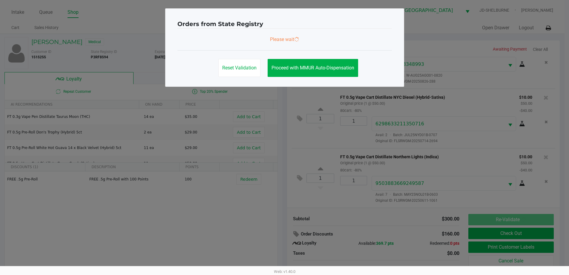
scroll to position [0, 0]
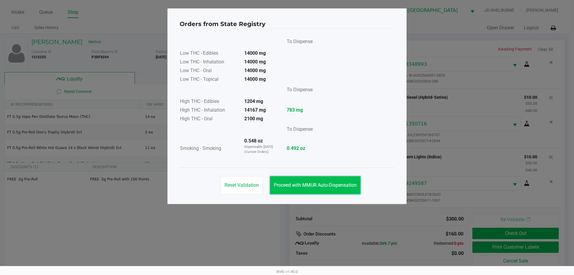
click at [323, 189] on button "Proceed with MMUR Auto-Dispensation" at bounding box center [315, 185] width 91 height 18
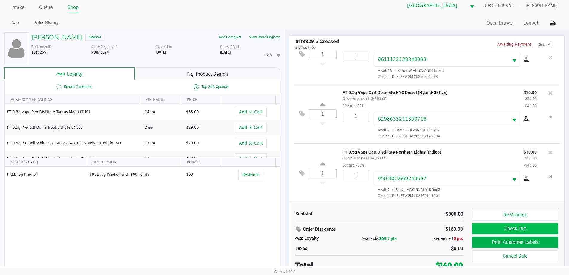
scroll to position [6, 0]
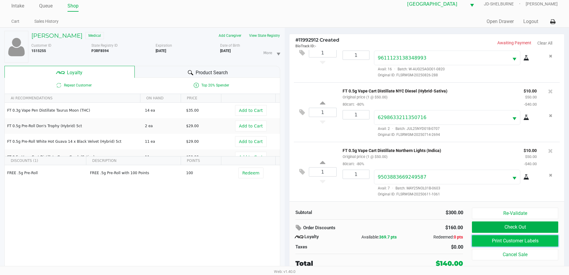
click at [484, 240] on button "Print Customer Labels" at bounding box center [515, 240] width 86 height 11
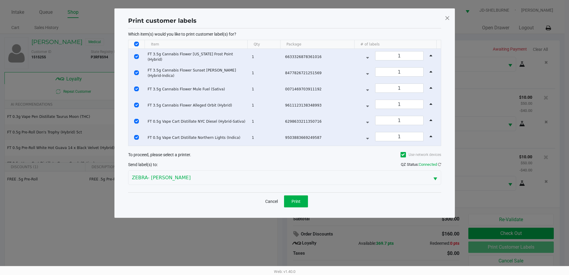
scroll to position [0, 0]
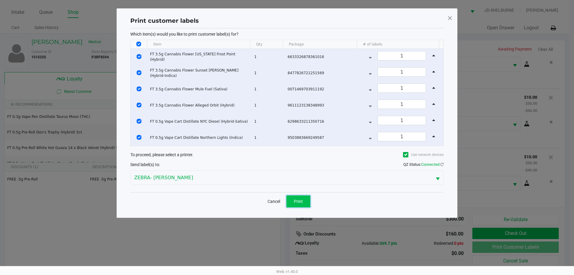
click at [299, 200] on span "Print" at bounding box center [298, 201] width 9 height 5
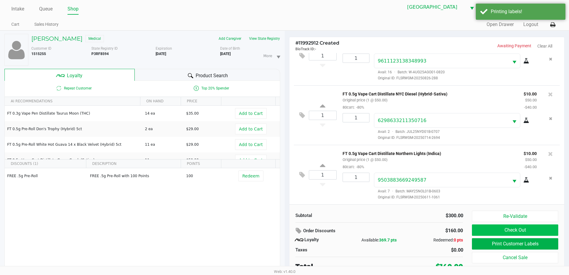
scroll to position [6, 0]
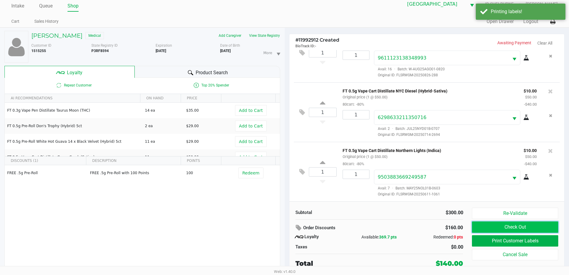
click at [498, 228] on button "Check Out" at bounding box center [515, 226] width 86 height 11
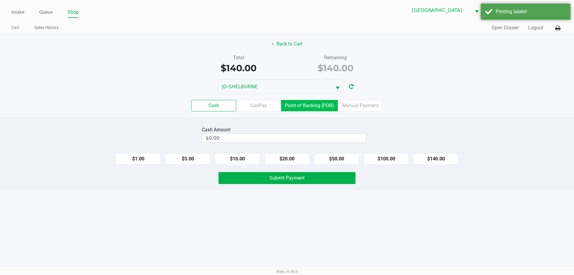
click at [321, 109] on label "Point of Banking (POB)" at bounding box center [309, 105] width 57 height 11
click at [0, 0] on 7 "Point of Banking (POB)" at bounding box center [0, 0] width 0 height 0
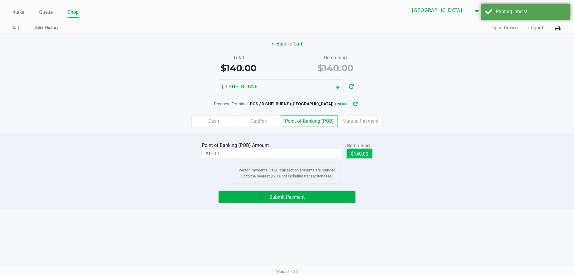
click at [362, 152] on button "$140.00" at bounding box center [359, 153] width 25 height 9
type input "$140.00"
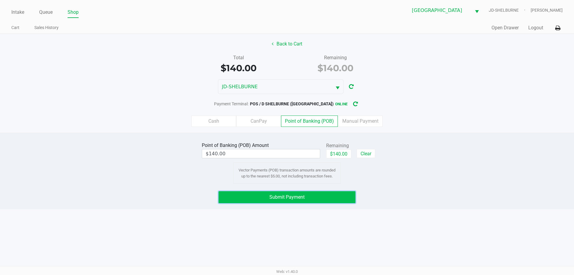
click at [308, 196] on button "Submit Payment" at bounding box center [286, 197] width 137 height 12
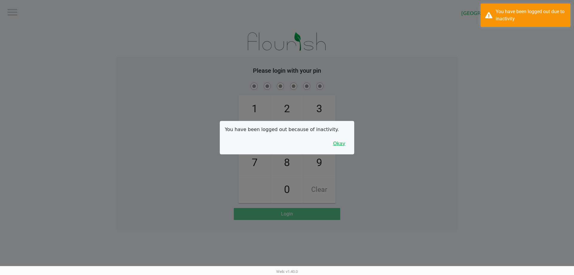
click at [339, 146] on button "Okay" at bounding box center [339, 143] width 20 height 11
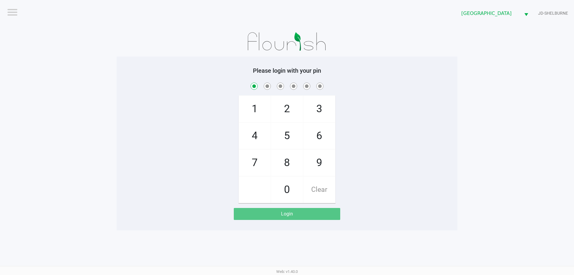
checkbox input "true"
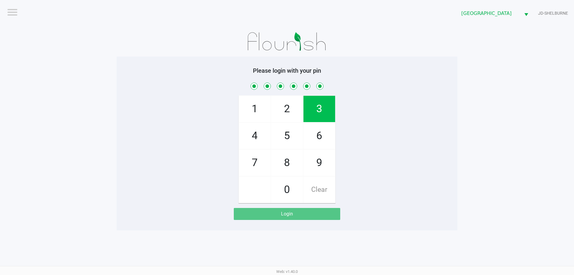
checkbox input "true"
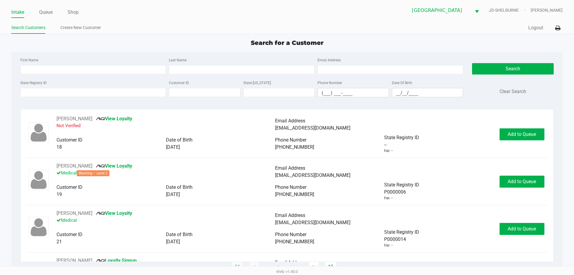
click at [58, 46] on div "Search for a Customer" at bounding box center [286, 42] width 559 height 9
click at [44, 67] on input "First Name" at bounding box center [92, 69] width 145 height 9
click at [36, 92] on input "State Registry ID" at bounding box center [92, 92] width 145 height 9
click at [45, 69] on input "First Name" at bounding box center [92, 69] width 145 height 9
type input "abel"
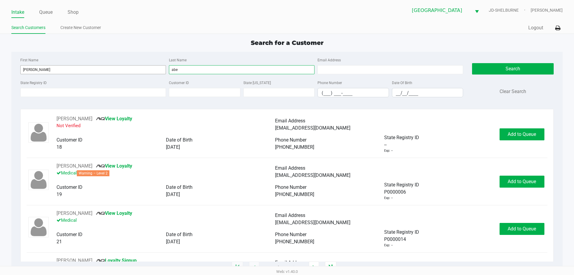
type input "abe"
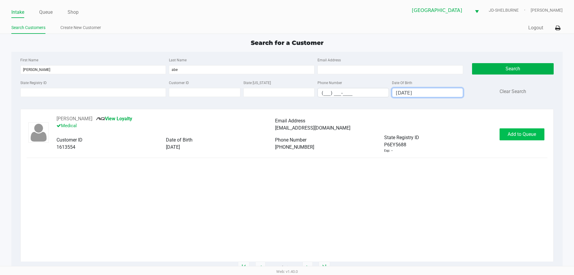
type input "11/09/1977"
click at [512, 139] on button "Add to Queue" at bounding box center [521, 134] width 45 height 12
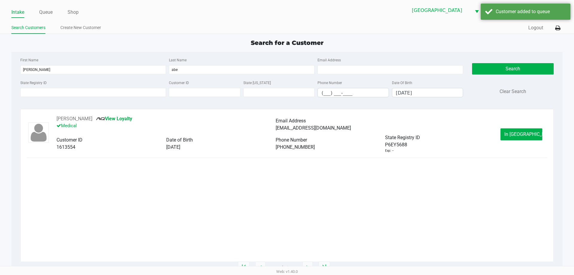
click at [514, 137] on button "In Queue" at bounding box center [521, 134] width 42 height 12
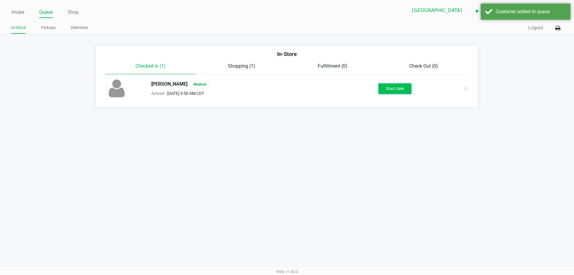
click at [395, 88] on button "Start Sale" at bounding box center [394, 88] width 33 height 10
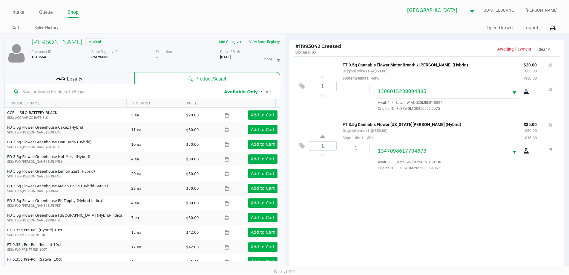
scroll to position [65, 0]
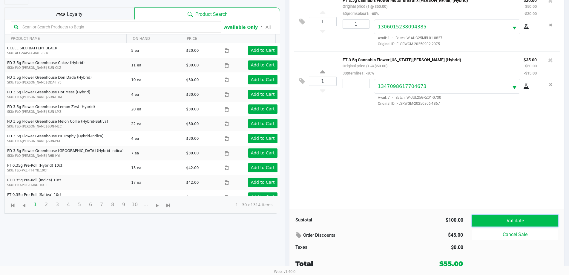
click at [487, 218] on button "Validate" at bounding box center [515, 220] width 86 height 11
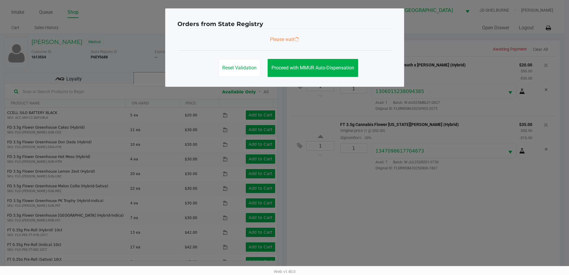
scroll to position [0, 0]
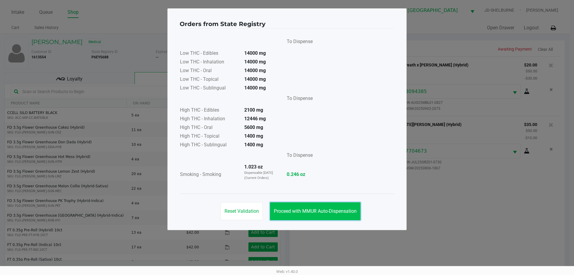
click at [344, 210] on span "Proceed with MMUR Auto-Dispensation" at bounding box center [315, 211] width 83 height 6
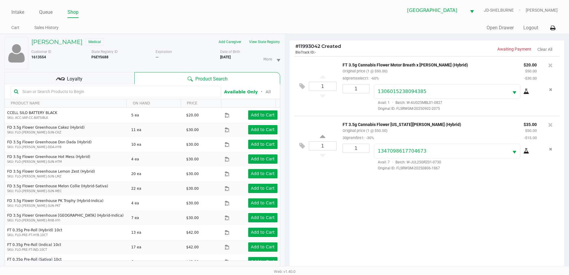
click at [102, 73] on div "Loyalty" at bounding box center [69, 78] width 130 height 12
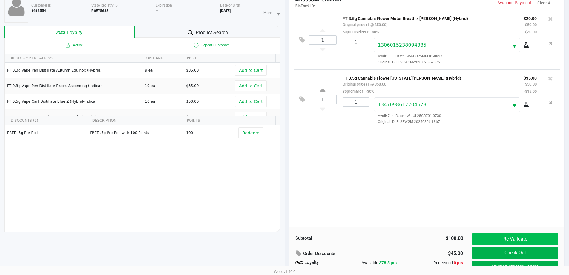
scroll to position [72, 0]
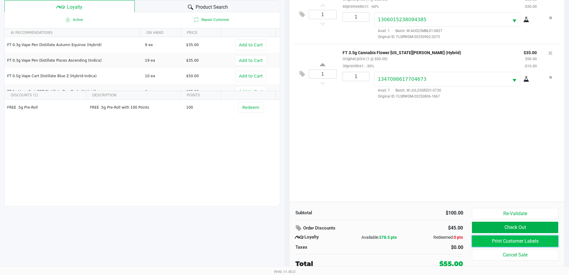
click at [483, 243] on button "Print Customer Labels" at bounding box center [515, 240] width 86 height 11
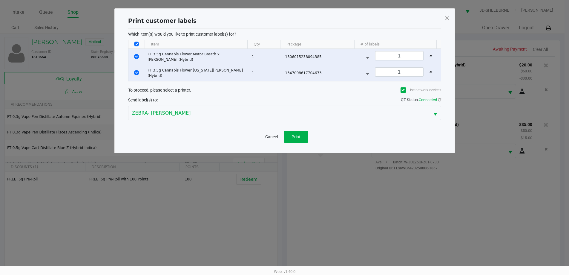
scroll to position [0, 0]
click at [301, 137] on span "Print" at bounding box center [298, 136] width 9 height 5
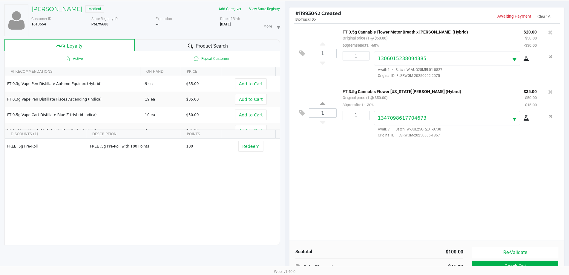
scroll to position [72, 0]
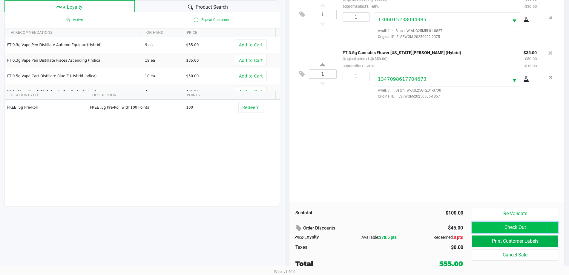
click at [500, 227] on button "Check Out" at bounding box center [515, 226] width 86 height 11
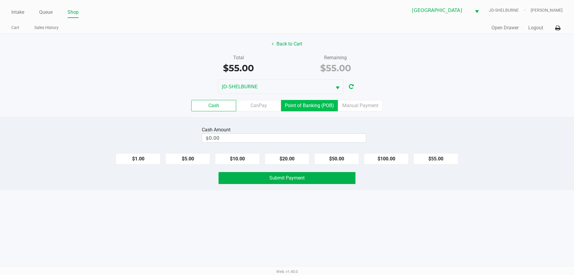
click at [310, 103] on label "Point of Banking (POB)" at bounding box center [309, 105] width 57 height 11
click at [0, 0] on 7 "Point of Banking (POB)" at bounding box center [0, 0] width 0 height 0
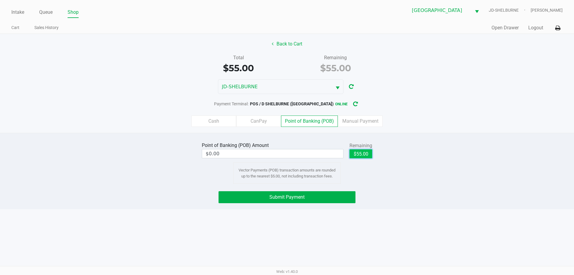
click at [365, 155] on button "$55.00" at bounding box center [360, 153] width 23 height 9
type input "$55.00"
click at [330, 195] on button "Submit Payment" at bounding box center [286, 197] width 137 height 12
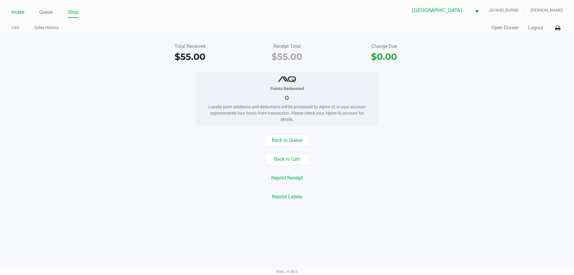
click at [16, 11] on link "Intake" at bounding box center [17, 12] width 13 height 8
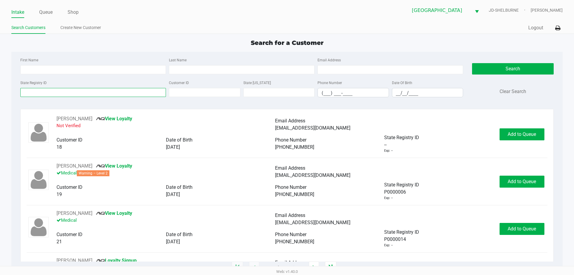
click at [65, 89] on input "State Registry ID" at bounding box center [92, 92] width 145 height 9
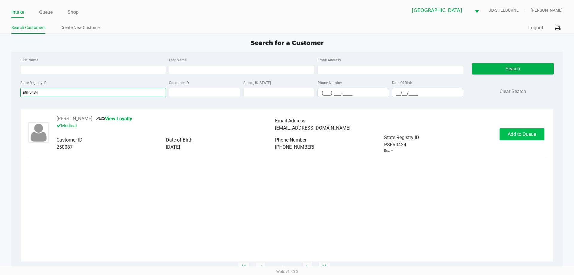
type input "p8fr0434"
click at [526, 135] on span "Add to Queue" at bounding box center [521, 134] width 28 height 6
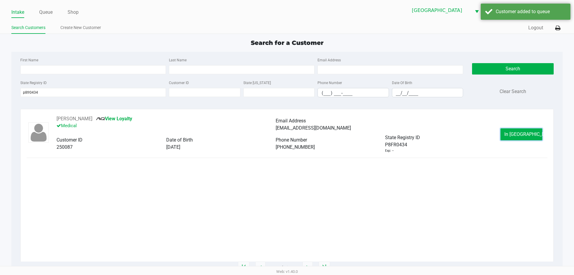
click at [526, 135] on span "In Queue" at bounding box center [529, 134] width 50 height 6
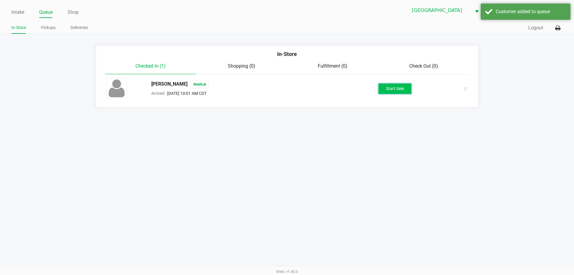
click at [392, 86] on button "Start Sale" at bounding box center [394, 88] width 33 height 10
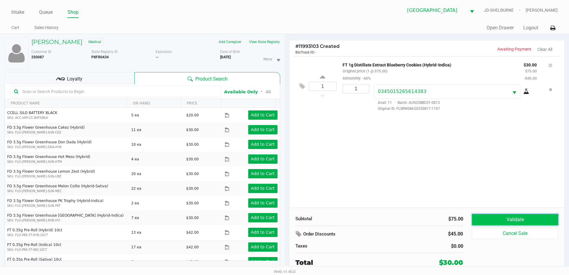
click at [482, 217] on button "Validate" at bounding box center [515, 219] width 86 height 11
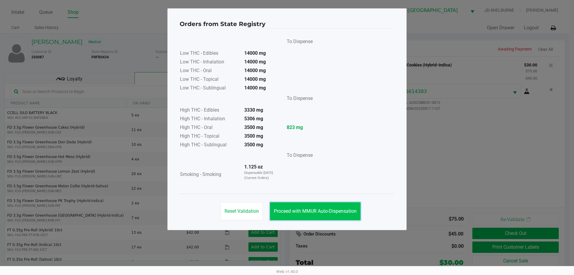
click at [344, 209] on span "Proceed with MMUR Auto-Dispensation" at bounding box center [315, 211] width 83 height 6
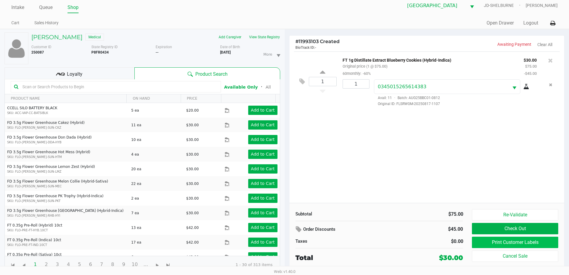
scroll to position [6, 0]
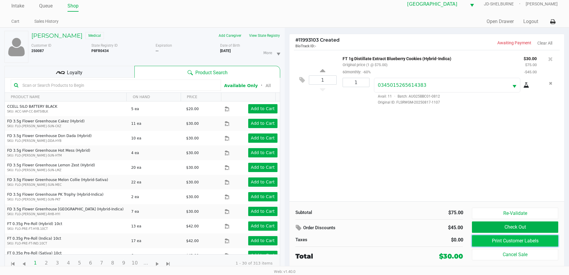
click at [511, 240] on button "Print Customer Labels" at bounding box center [515, 240] width 86 height 11
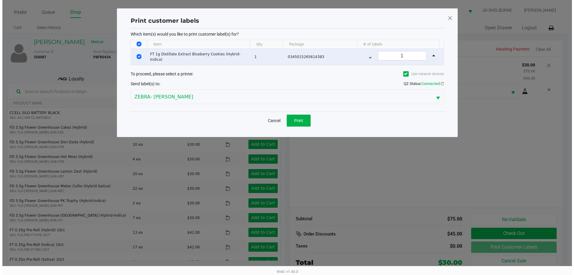
scroll to position [0, 0]
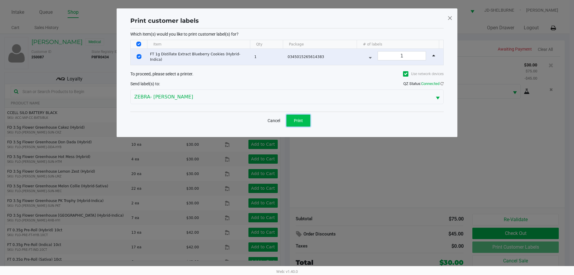
click at [307, 121] on button "Print" at bounding box center [298, 120] width 24 height 12
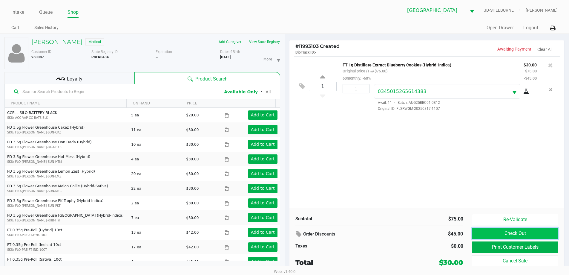
click at [496, 234] on button "Check Out" at bounding box center [515, 232] width 86 height 11
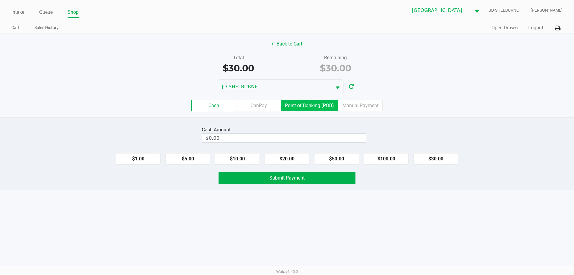
click at [318, 105] on label "Point of Banking (POB)" at bounding box center [309, 105] width 57 height 11
click at [0, 0] on 7 "Point of Banking (POB)" at bounding box center [0, 0] width 0 height 0
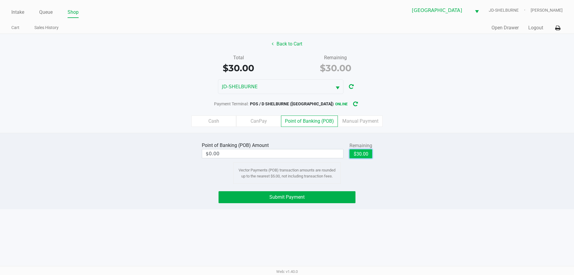
click at [370, 154] on button "$30.00" at bounding box center [360, 153] width 23 height 9
type input "$30.00"
click at [310, 195] on button "Submit Payment" at bounding box center [286, 197] width 137 height 12
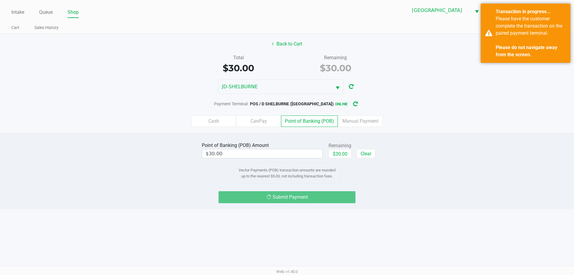
click at [446, 110] on div "Cash CanPay Point of Banking (POB) Manual Payment" at bounding box center [287, 120] width 582 height 23
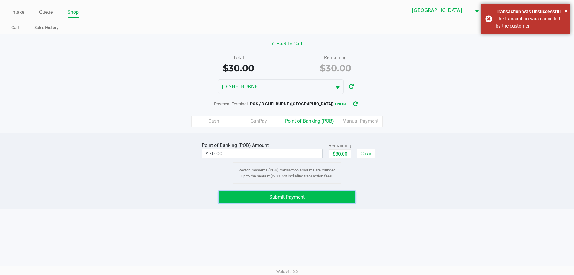
click at [298, 198] on span "Submit Payment" at bounding box center [286, 197] width 35 height 6
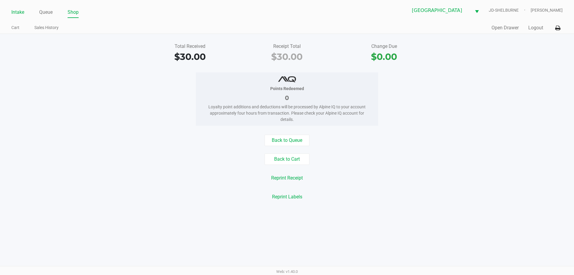
click at [23, 14] on link "Intake" at bounding box center [17, 12] width 13 height 8
